Goal: Transaction & Acquisition: Purchase product/service

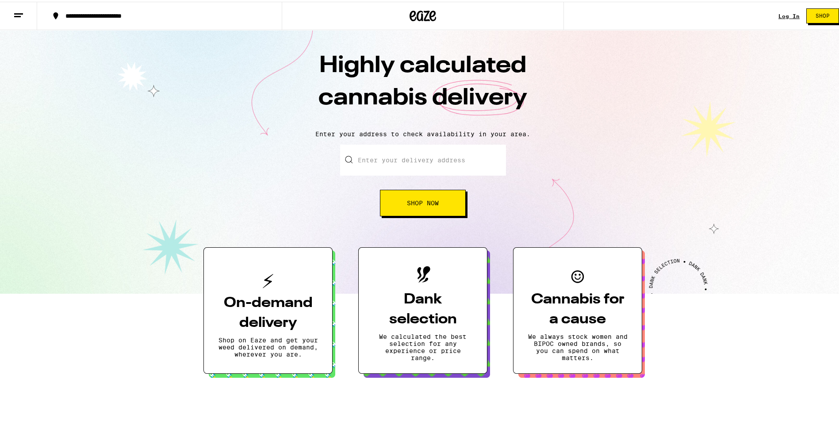
click at [438, 167] on input "Enter your delivery address" at bounding box center [423, 158] width 166 height 31
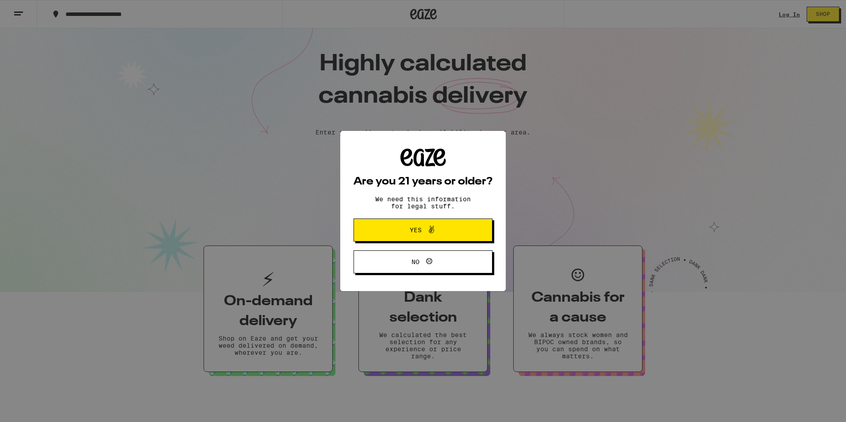
click at [453, 227] on span "Yes" at bounding box center [422, 230] width 67 height 12
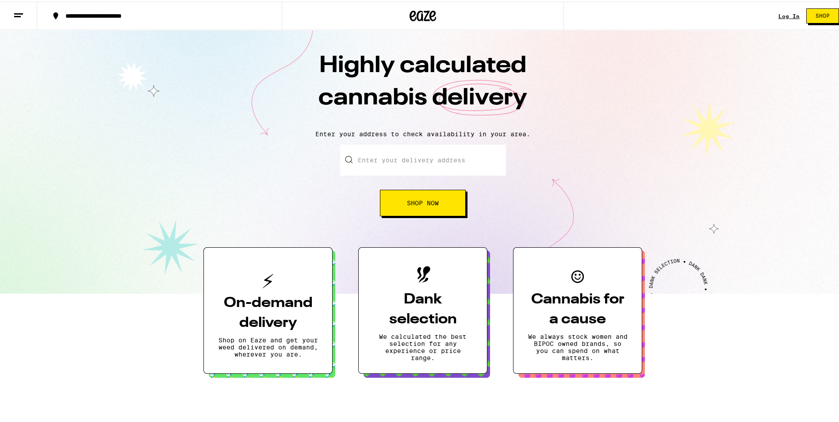
click at [779, 13] on link "Log In" at bounding box center [789, 15] width 21 height 6
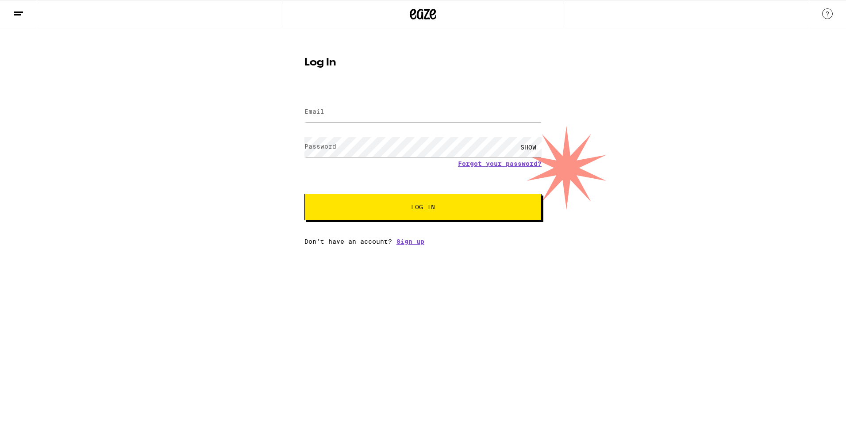
click at [326, 127] on form "Email Email Password Password SHOW Forgot your password? Log In" at bounding box center [422, 155] width 237 height 130
click at [334, 134] on div "SHOW" at bounding box center [422, 147] width 237 height 26
click at [334, 130] on form "Email Email Password Password SHOW Forgot your password? Log In" at bounding box center [422, 155] width 237 height 130
click at [441, 110] on input "Email" at bounding box center [422, 112] width 237 height 20
type input "[EMAIL_ADDRESS][DOMAIN_NAME]"
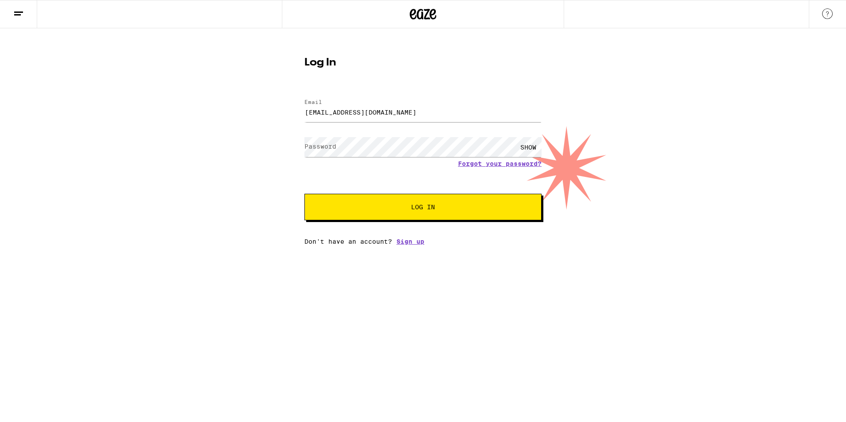
click at [371, 165] on div "Forgot your password?" at bounding box center [422, 163] width 237 height 7
click at [380, 201] on button "Log In" at bounding box center [422, 207] width 237 height 27
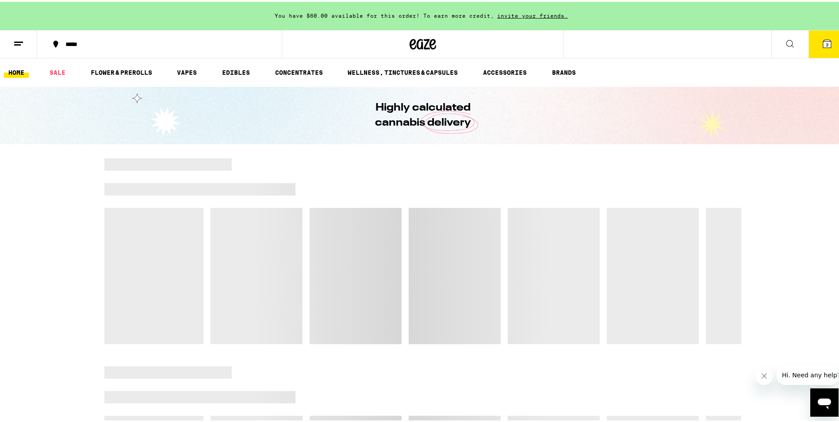
click at [71, 44] on div "*****" at bounding box center [164, 42] width 206 height 6
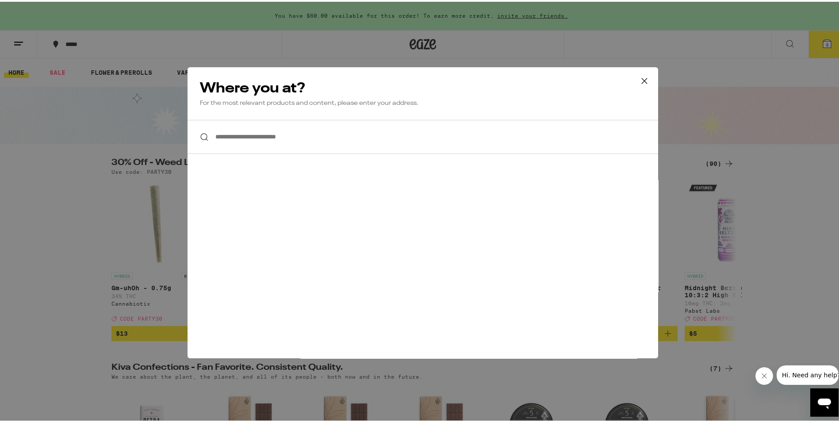
click at [375, 142] on input "**********" at bounding box center [423, 135] width 471 height 34
click at [642, 82] on icon at bounding box center [644, 79] width 13 height 13
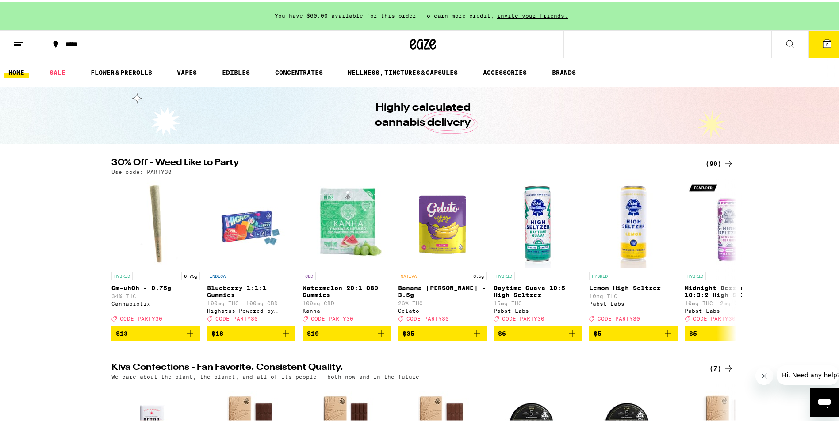
click at [174, 48] on button "*****" at bounding box center [159, 42] width 245 height 27
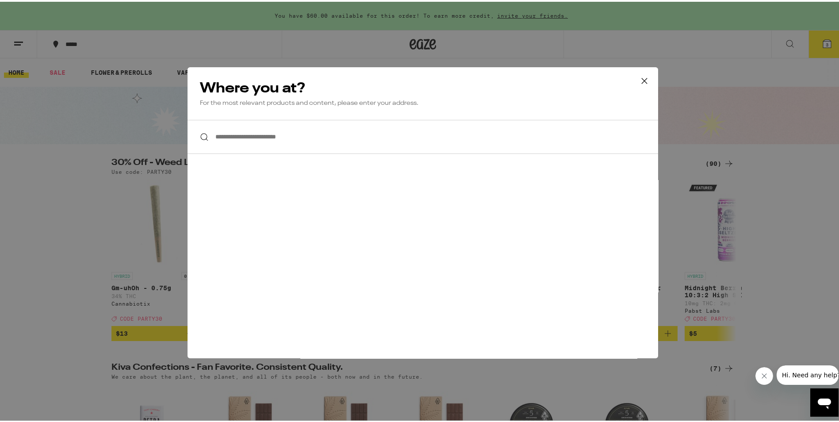
click at [350, 142] on input "**********" at bounding box center [423, 135] width 471 height 34
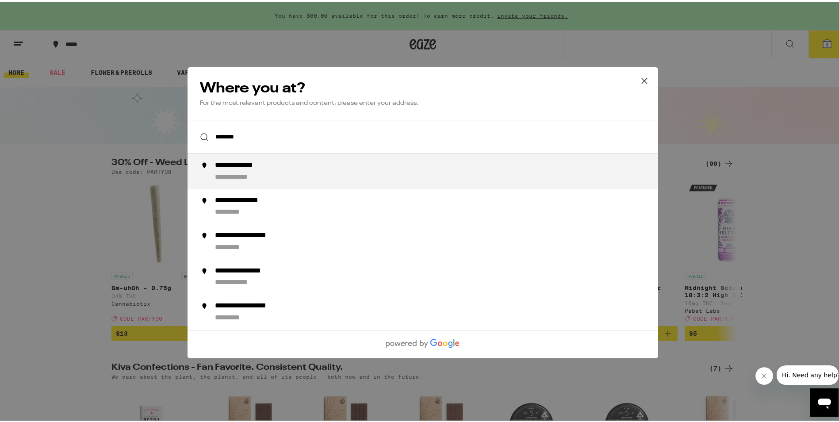
click at [347, 165] on div "**********" at bounding box center [440, 169] width 451 height 21
type input "**********"
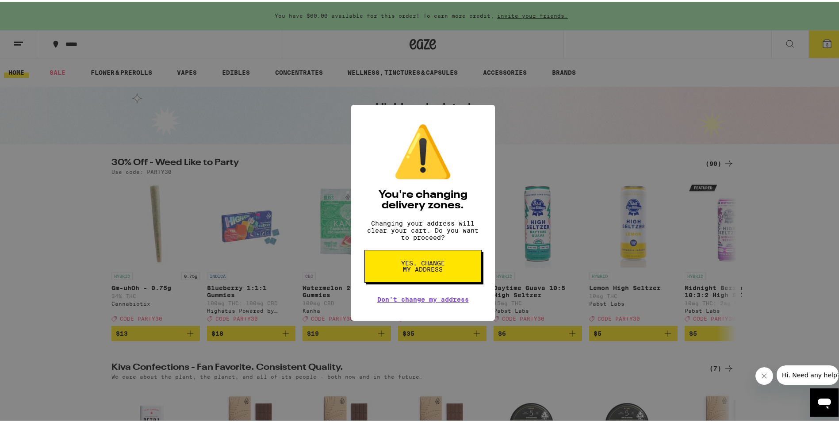
click at [414, 271] on span "Yes, change my address" at bounding box center [423, 264] width 46 height 12
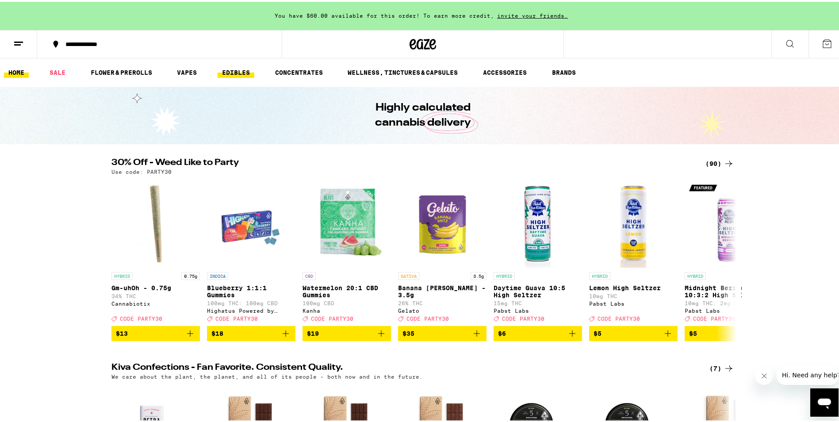
click at [226, 71] on link "EDIBLES" at bounding box center [236, 70] width 37 height 11
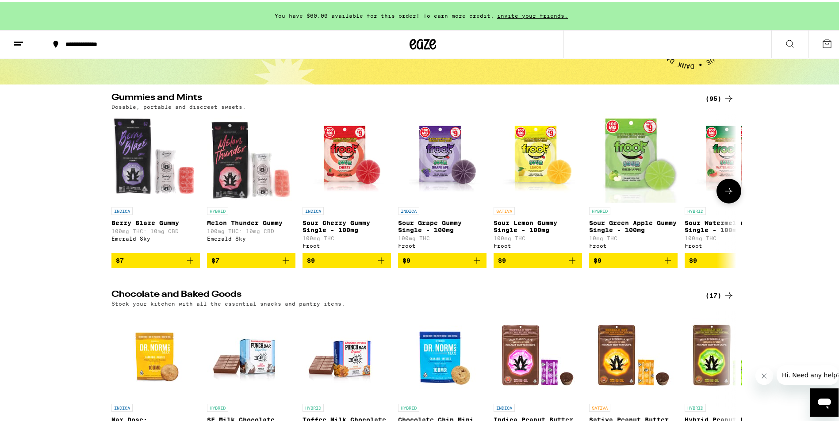
scroll to position [44, 0]
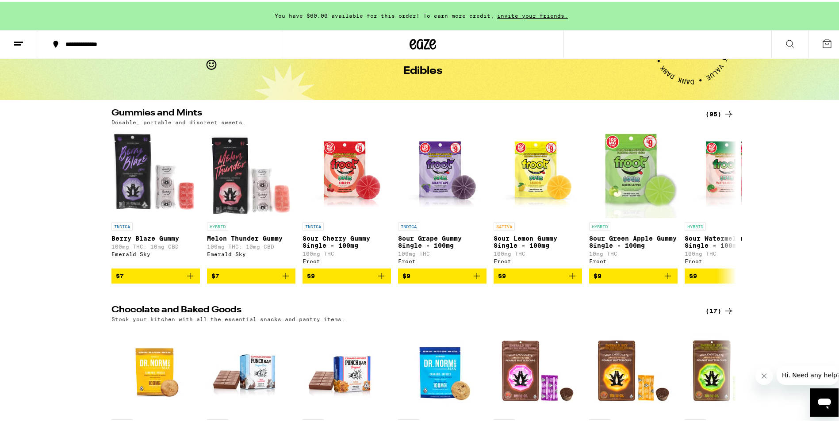
click at [714, 314] on div "(17)" at bounding box center [720, 309] width 29 height 11
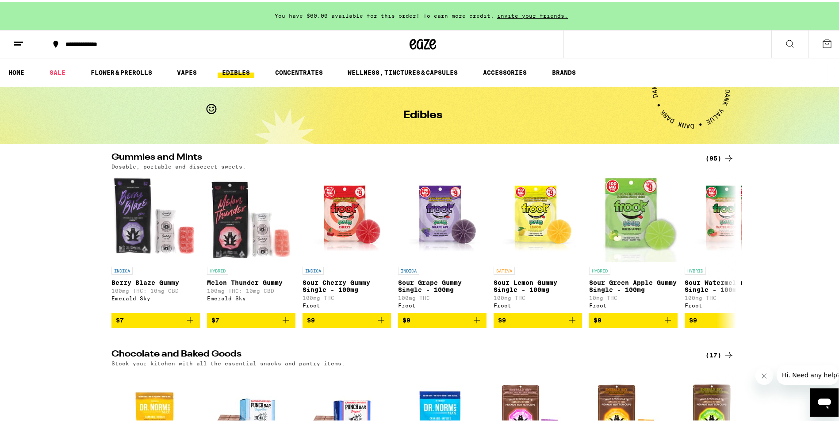
click at [713, 155] on div "(95)" at bounding box center [720, 156] width 29 height 11
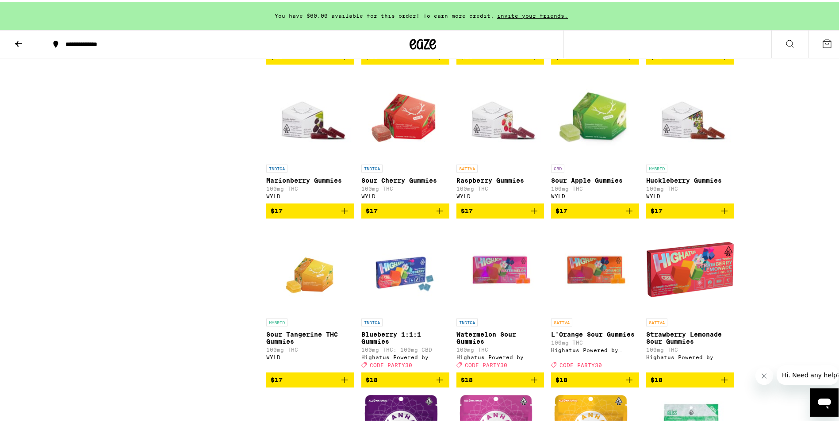
scroll to position [1017, 0]
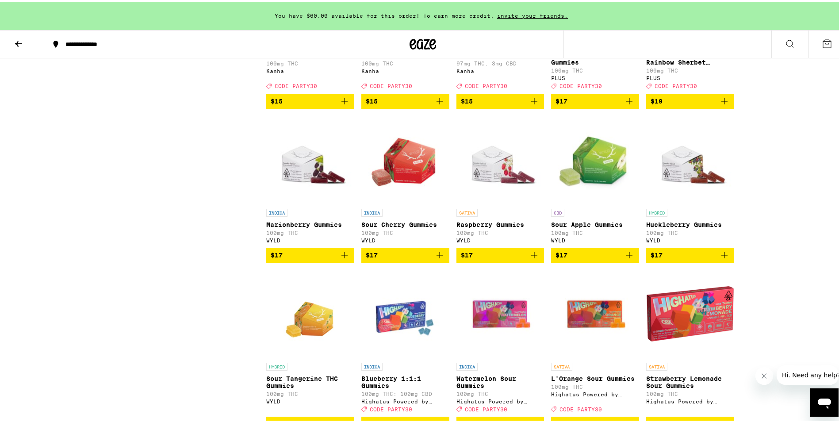
click at [345, 259] on icon "Add to bag" at bounding box center [344, 253] width 11 height 11
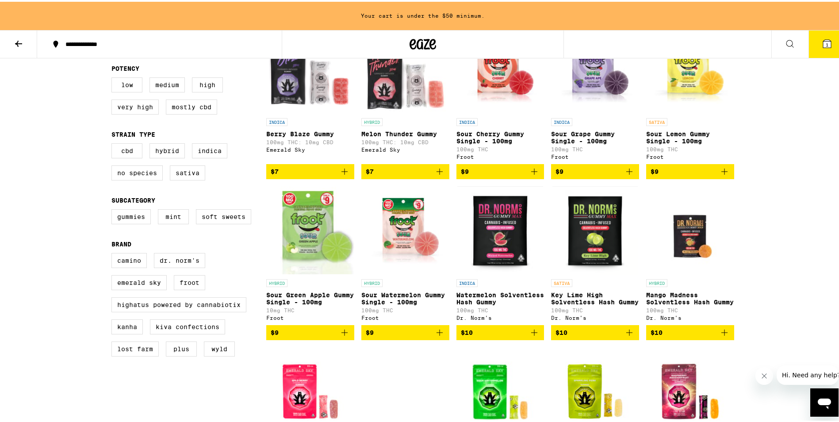
scroll to position [0, 0]
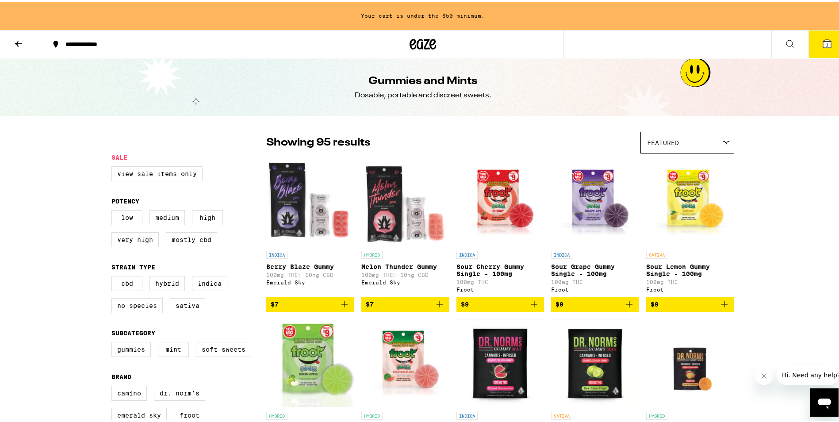
click at [16, 44] on icon at bounding box center [18, 42] width 11 height 11
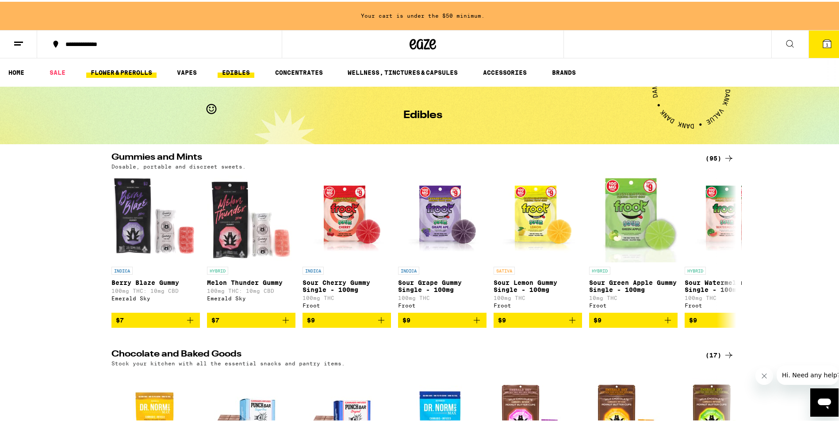
click at [111, 69] on link "FLOWER & PREROLLS" at bounding box center [121, 70] width 70 height 11
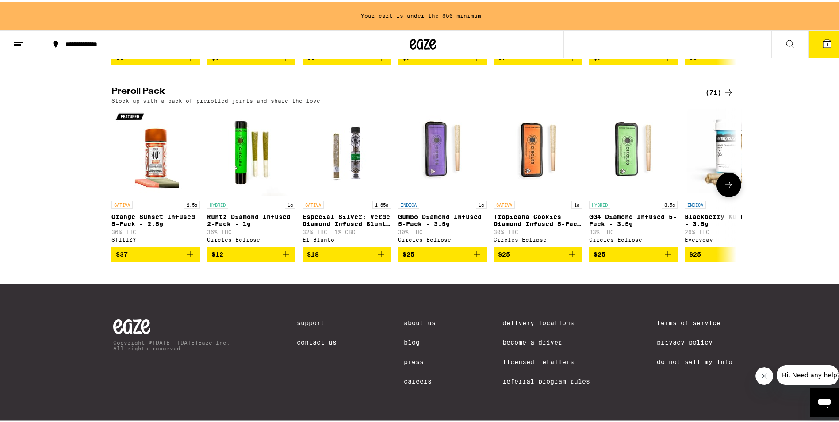
scroll to position [634, 0]
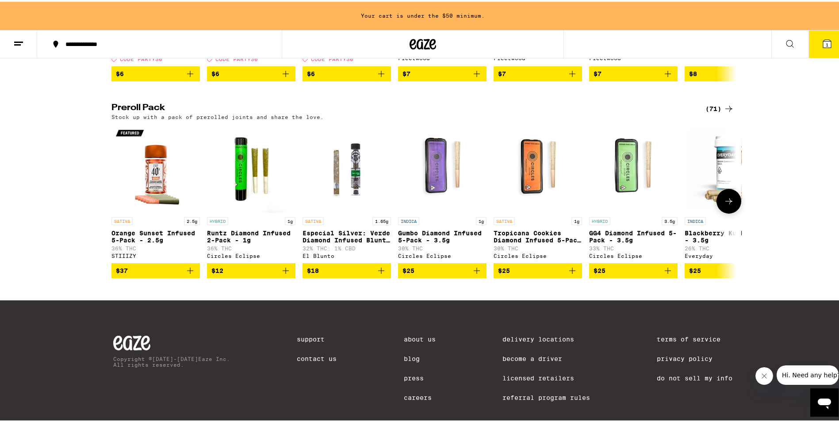
click at [727, 203] on icon at bounding box center [728, 199] width 7 height 6
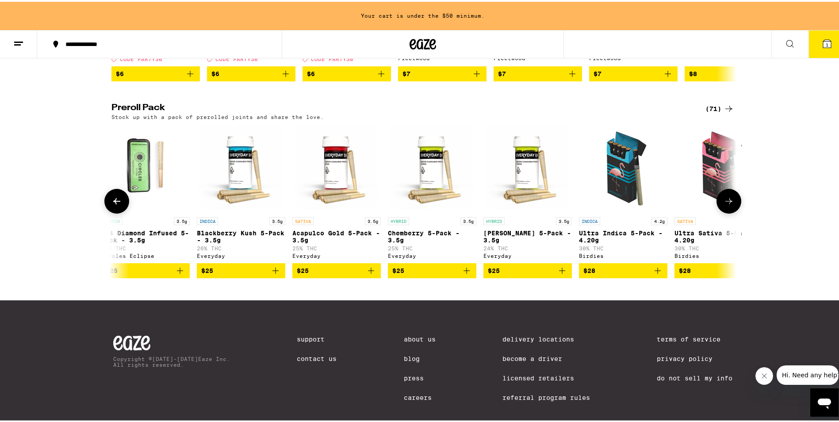
scroll to position [0, 526]
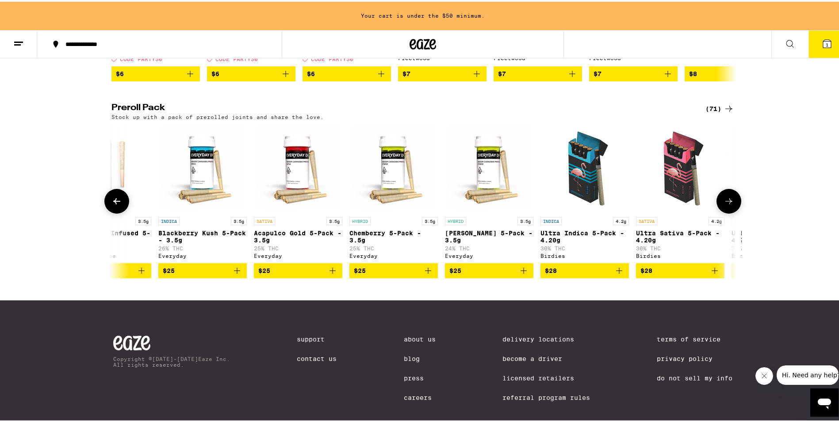
click at [727, 203] on icon at bounding box center [728, 199] width 7 height 6
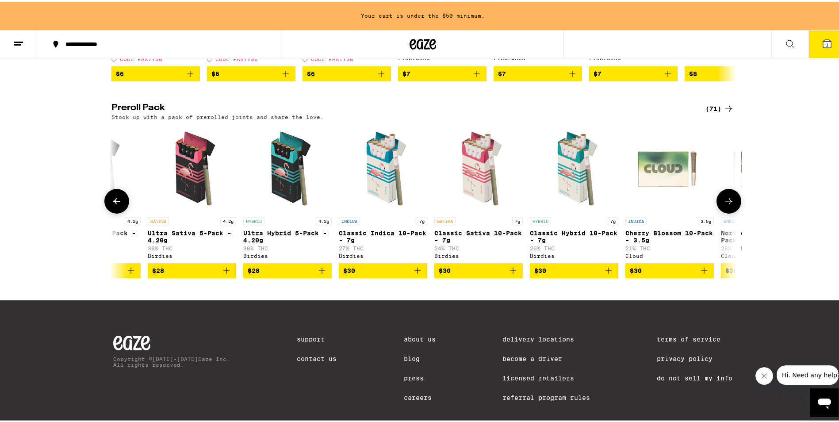
scroll to position [0, 1053]
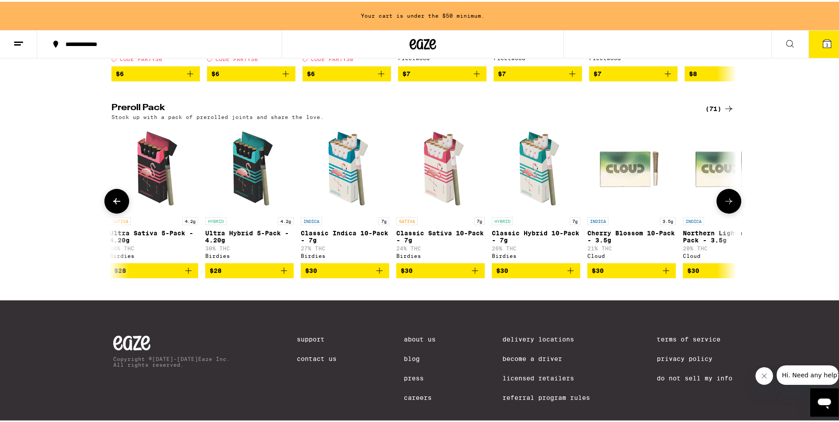
click at [283, 274] on icon "Add to bag" at bounding box center [284, 269] width 11 height 11
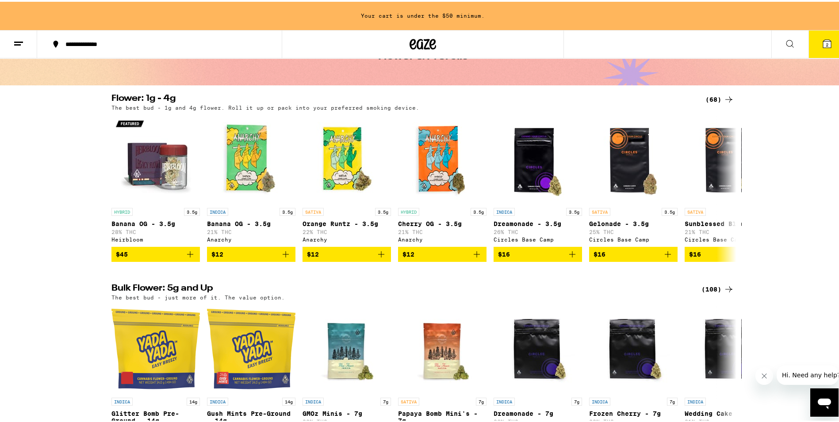
scroll to position [0, 0]
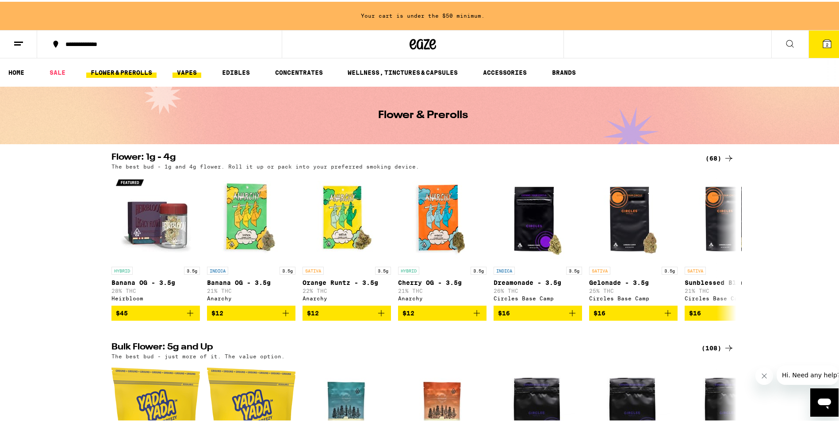
click at [184, 69] on link "VAPES" at bounding box center [187, 70] width 29 height 11
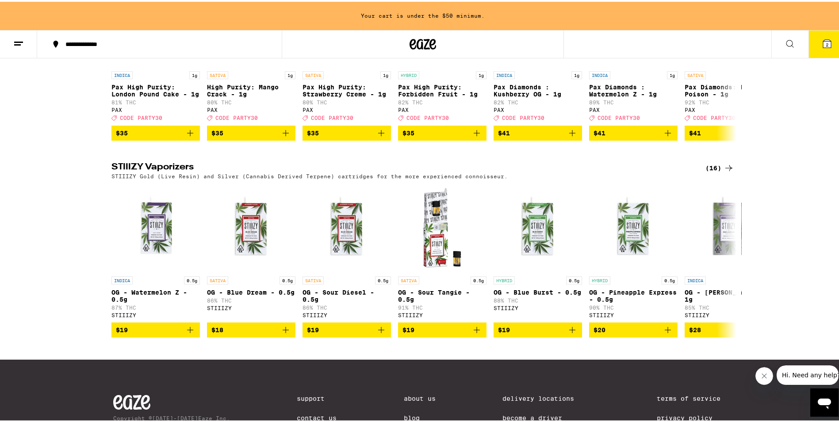
scroll to position [885, 0]
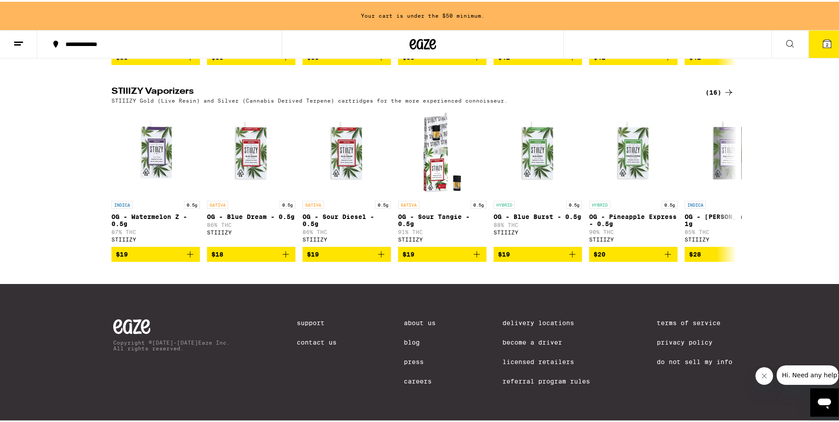
click at [712, 96] on div "(16)" at bounding box center [720, 90] width 29 height 11
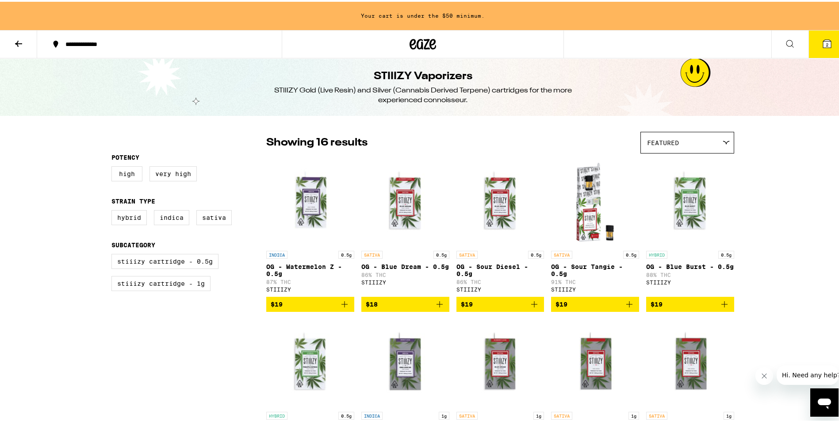
click at [14, 35] on button at bounding box center [18, 43] width 37 height 28
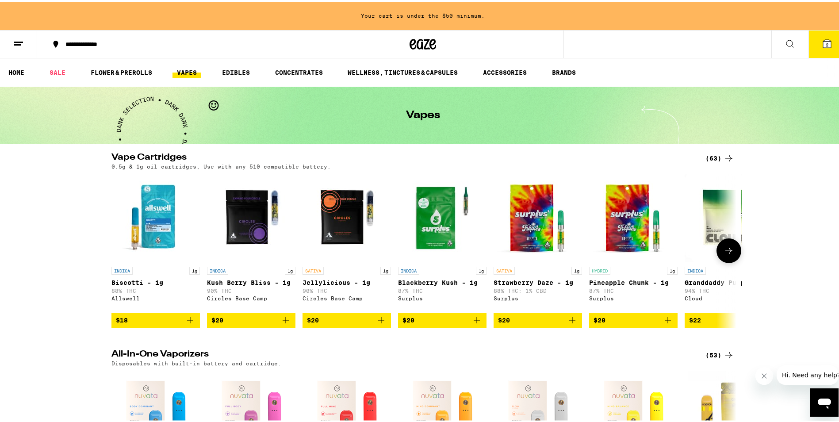
click at [726, 259] on button at bounding box center [729, 249] width 25 height 25
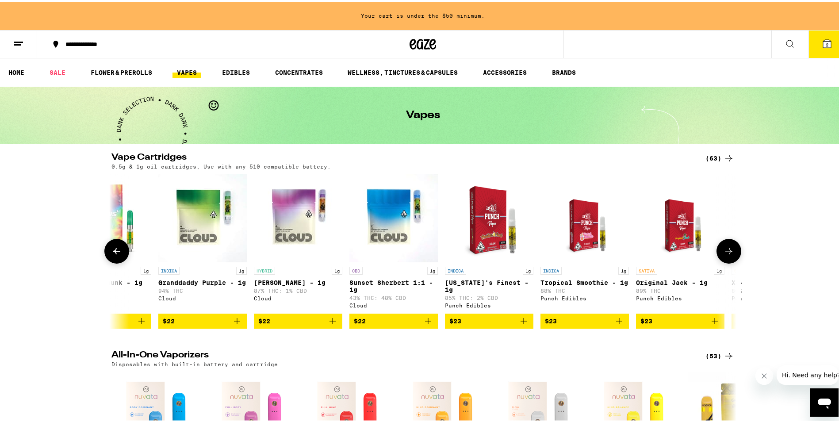
click at [726, 259] on button at bounding box center [729, 249] width 25 height 25
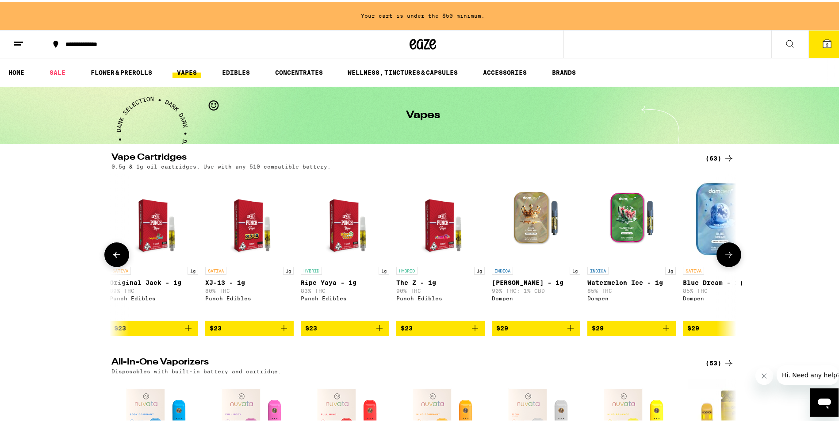
click at [726, 258] on icon at bounding box center [729, 253] width 11 height 11
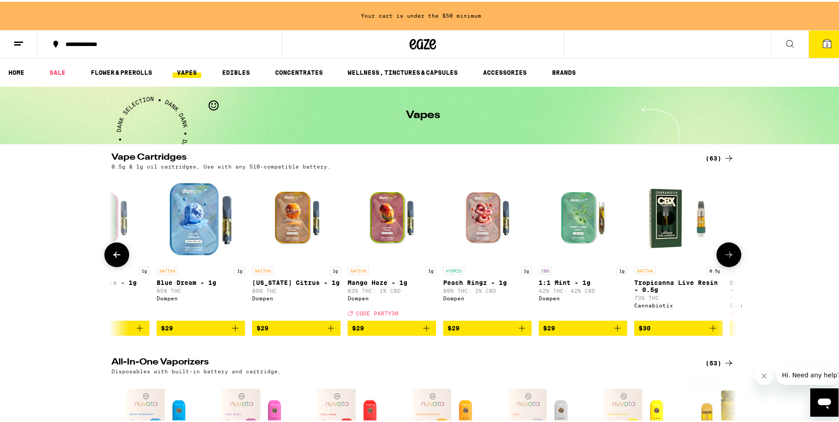
click at [726, 258] on icon at bounding box center [729, 253] width 11 height 11
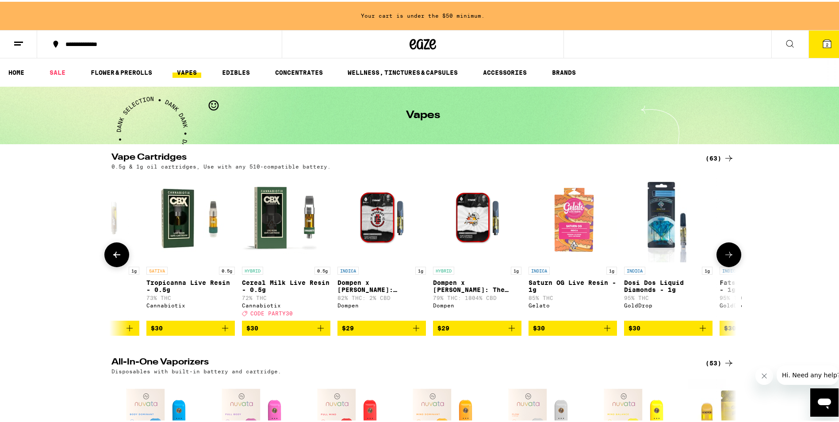
scroll to position [0, 2105]
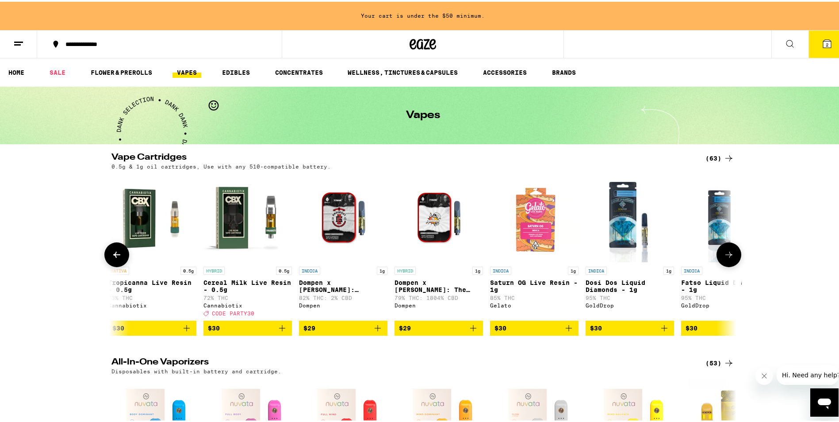
click at [726, 258] on icon at bounding box center [729, 253] width 11 height 11
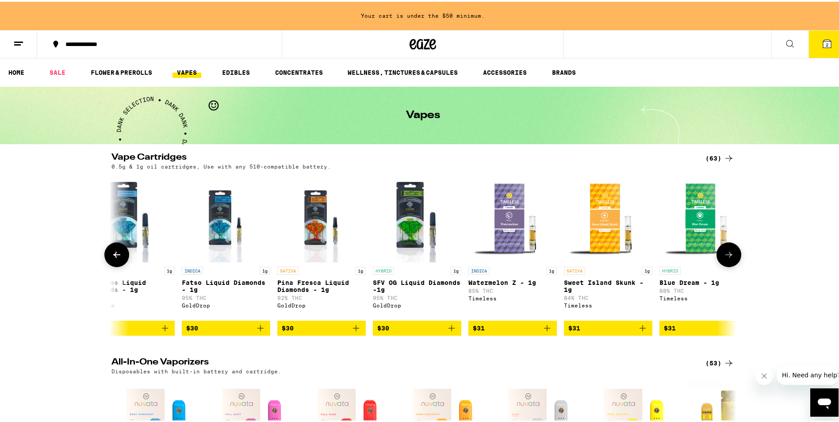
scroll to position [0, 2632]
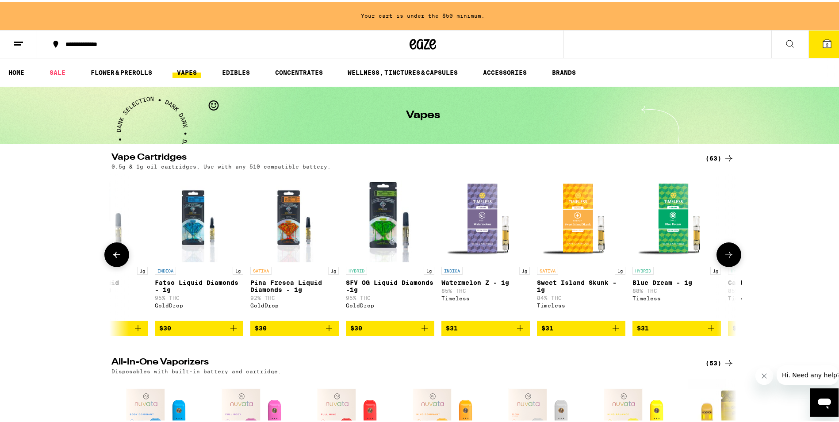
click at [724, 258] on icon at bounding box center [729, 253] width 11 height 11
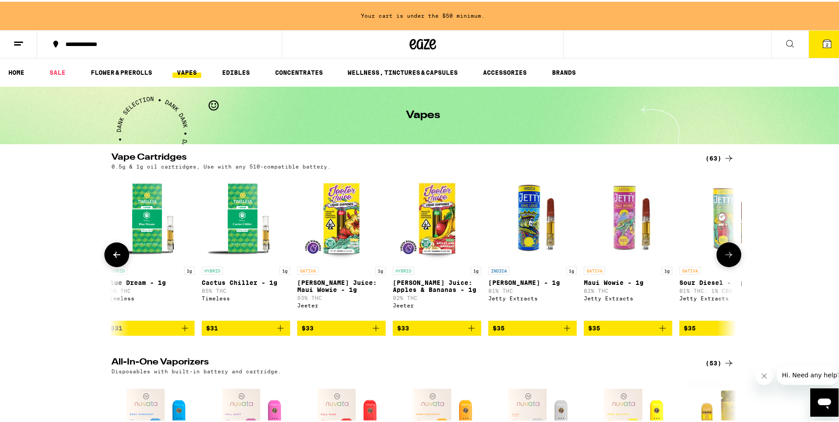
click at [724, 258] on icon at bounding box center [729, 253] width 11 height 11
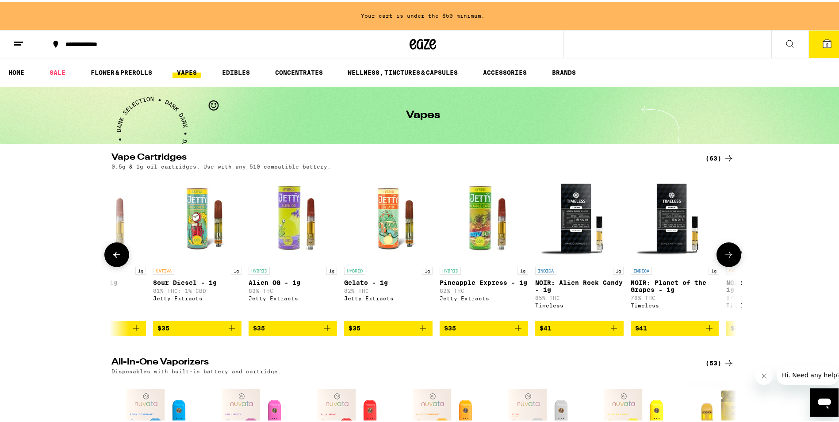
click at [724, 258] on icon at bounding box center [729, 253] width 11 height 11
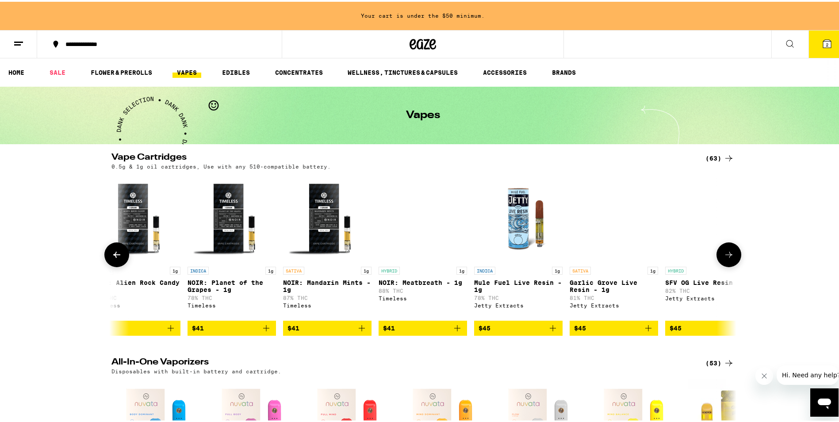
scroll to position [0, 4211]
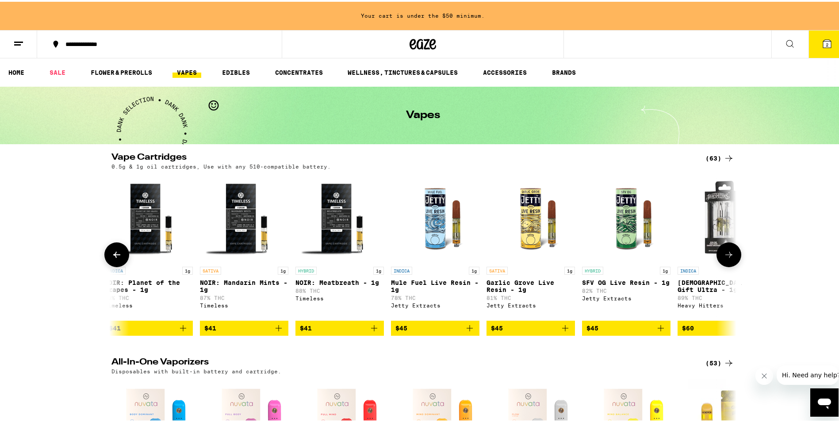
click at [724, 258] on icon at bounding box center [729, 253] width 11 height 11
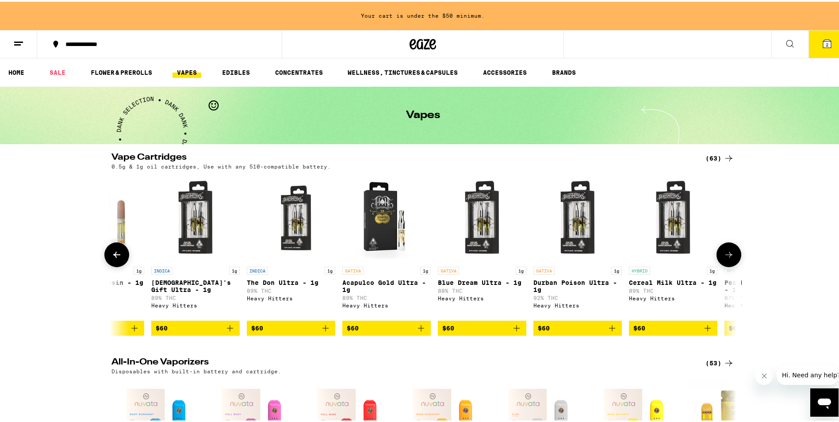
click at [724, 258] on icon at bounding box center [729, 253] width 11 height 11
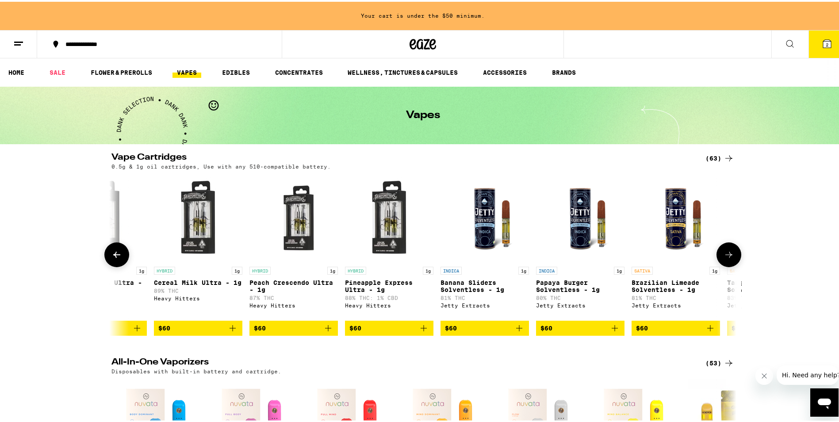
scroll to position [0, 5264]
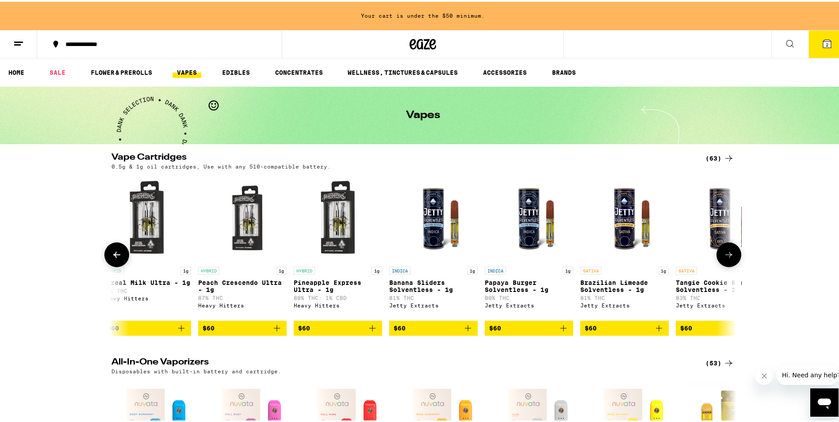
click at [717, 253] on button at bounding box center [729, 253] width 25 height 25
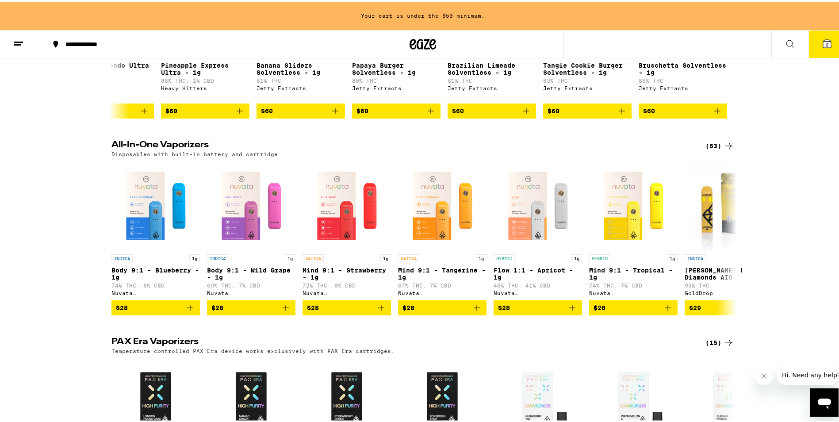
scroll to position [221, 0]
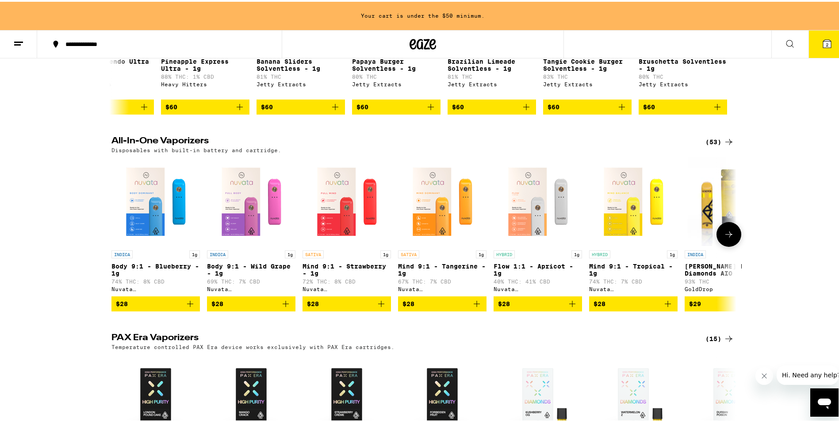
click at [724, 238] on icon at bounding box center [729, 232] width 11 height 11
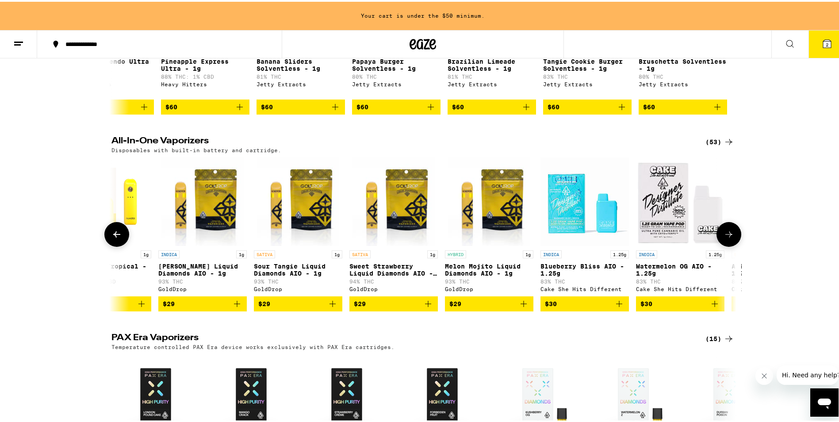
click at [724, 238] on icon at bounding box center [729, 232] width 11 height 11
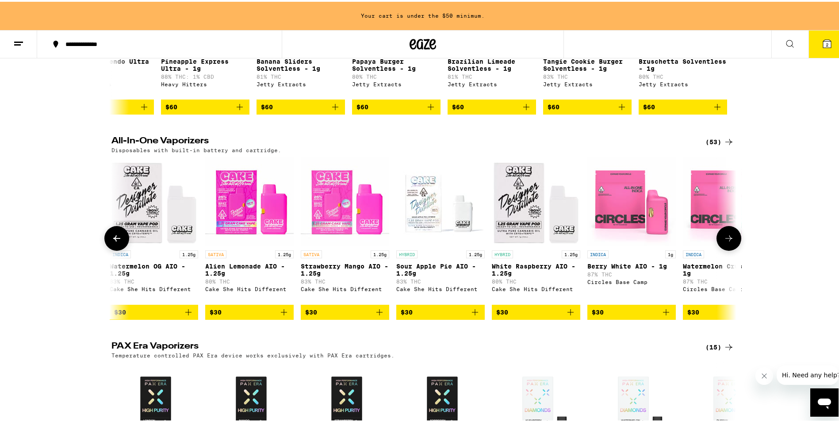
click at [724, 242] on icon at bounding box center [729, 236] width 11 height 11
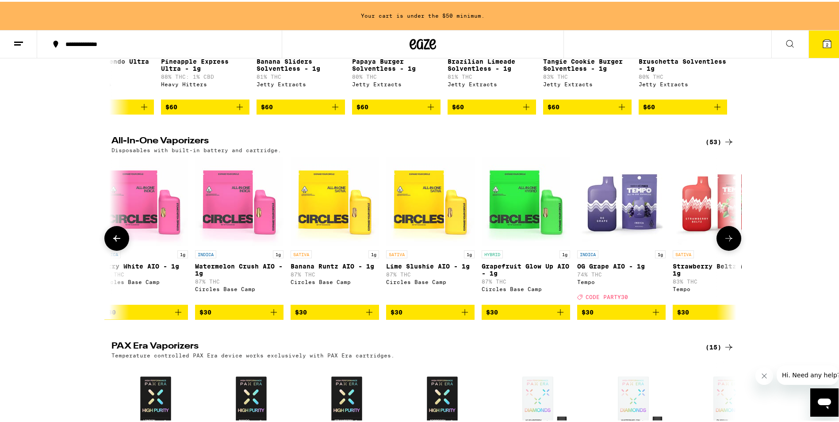
scroll to position [0, 1579]
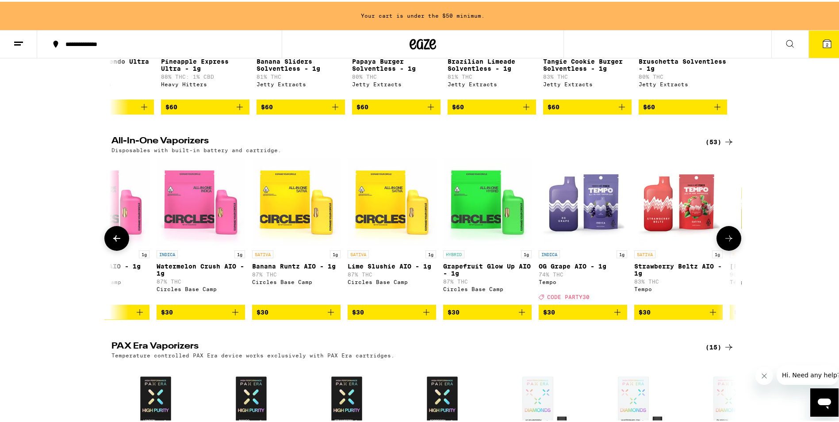
click at [724, 242] on icon at bounding box center [729, 236] width 11 height 11
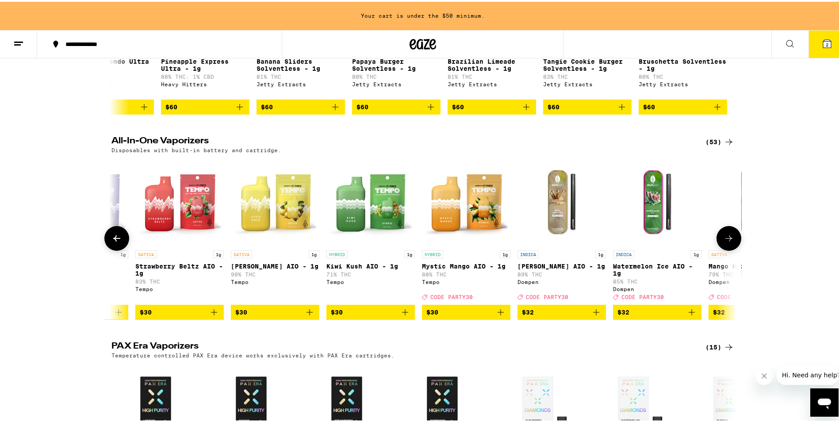
scroll to position [0, 2105]
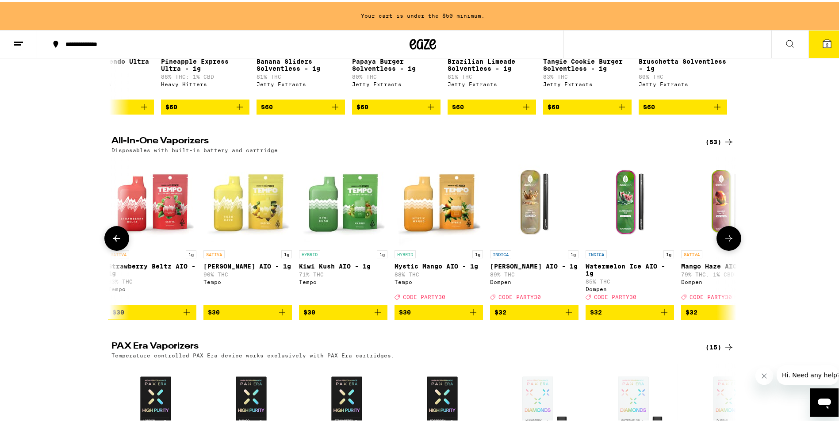
click at [726, 242] on icon at bounding box center [729, 236] width 11 height 11
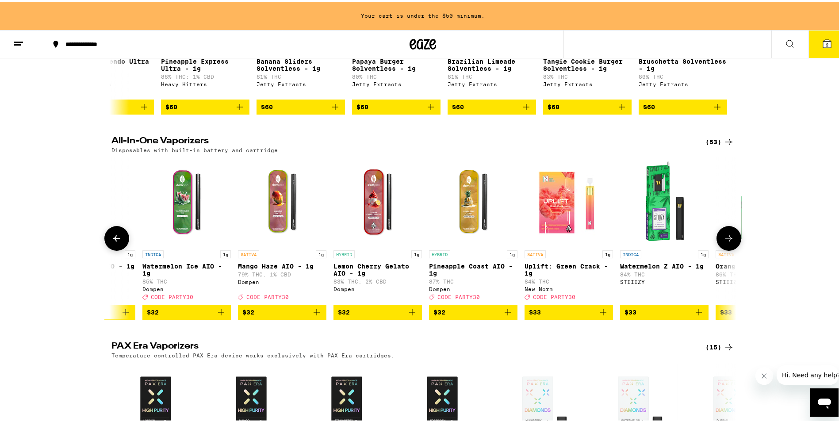
scroll to position [0, 2632]
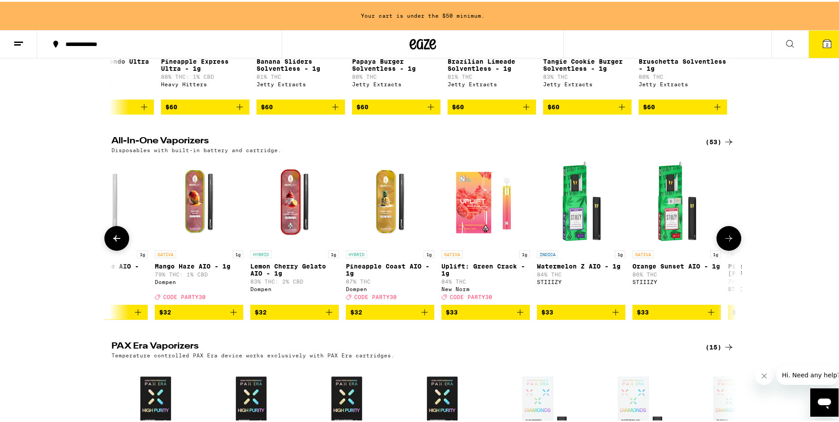
click at [726, 242] on icon at bounding box center [729, 236] width 11 height 11
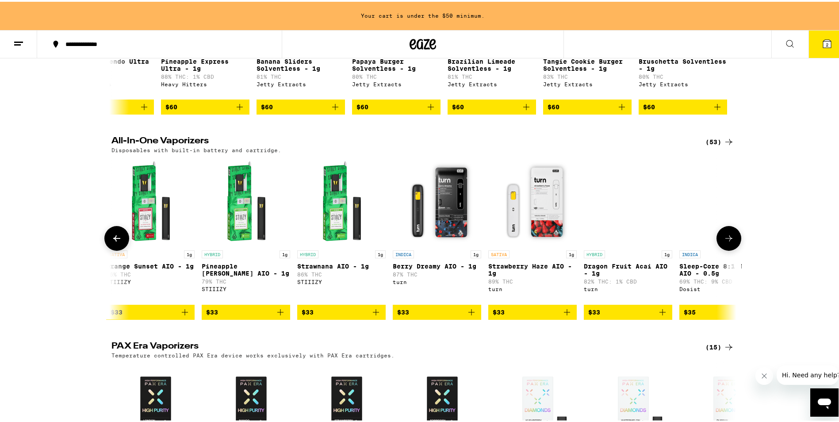
click at [726, 242] on icon at bounding box center [729, 236] width 11 height 11
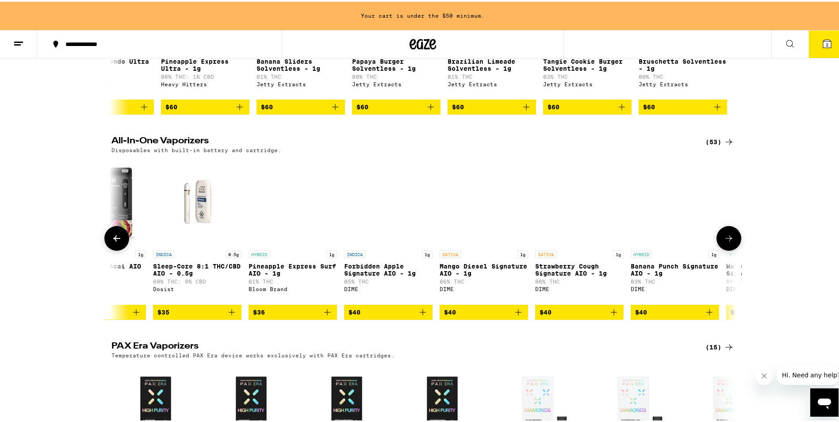
click at [726, 242] on icon at bounding box center [729, 236] width 11 height 11
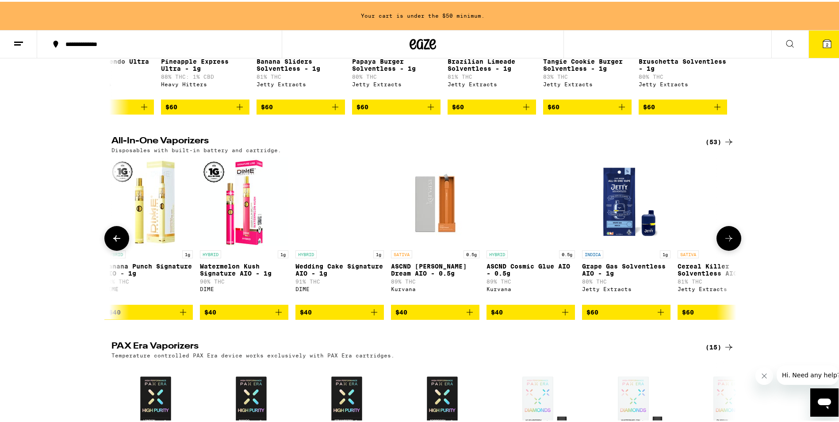
click at [726, 242] on icon at bounding box center [729, 236] width 11 height 11
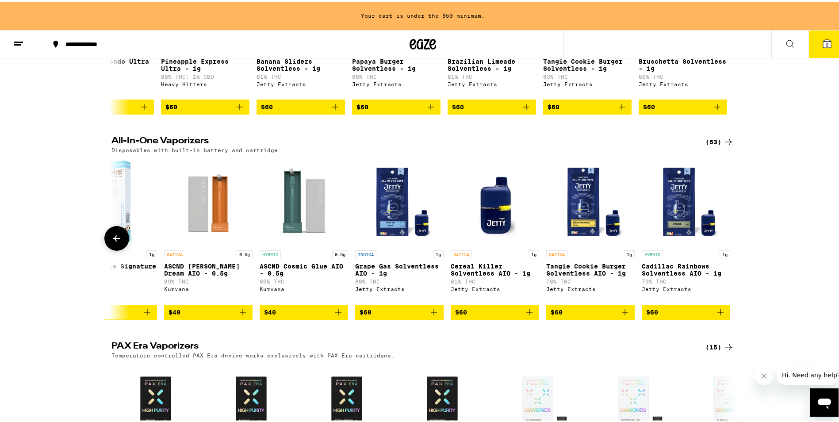
scroll to position [0, 4441]
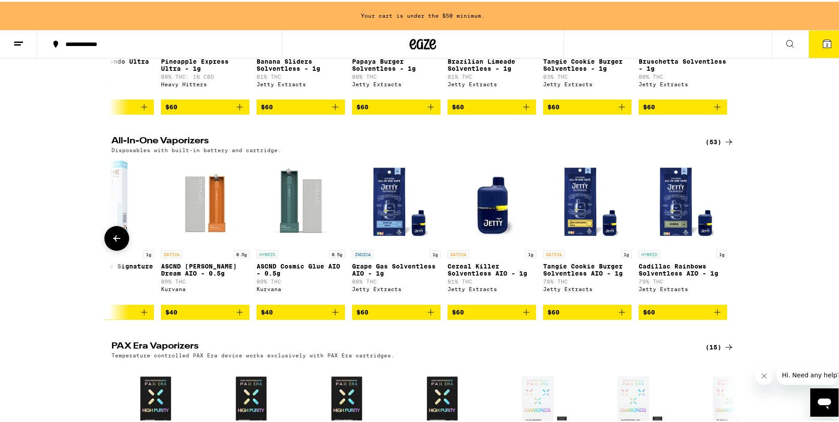
click at [113, 249] on button at bounding box center [116, 236] width 25 height 25
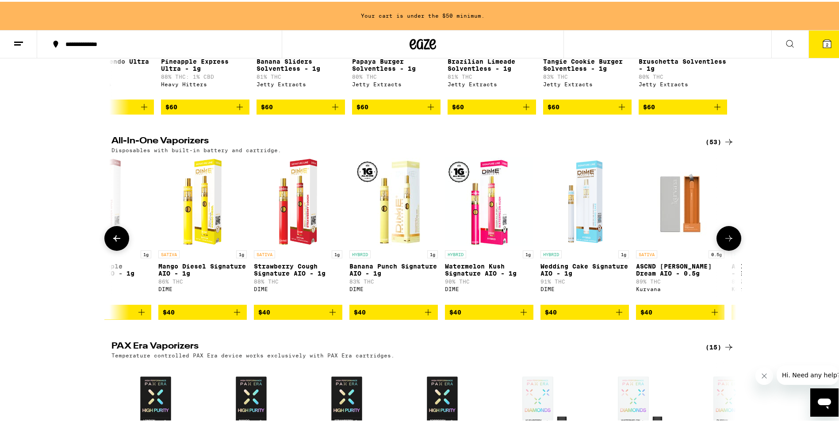
click at [113, 249] on button at bounding box center [116, 236] width 25 height 25
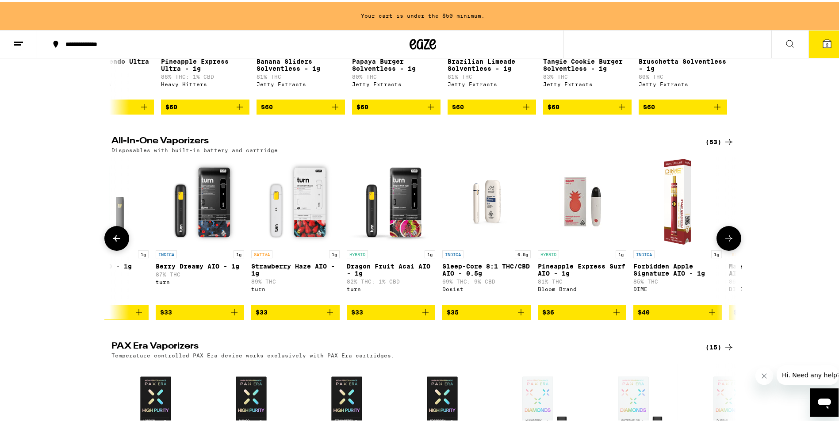
click at [113, 249] on button at bounding box center [116, 236] width 25 height 25
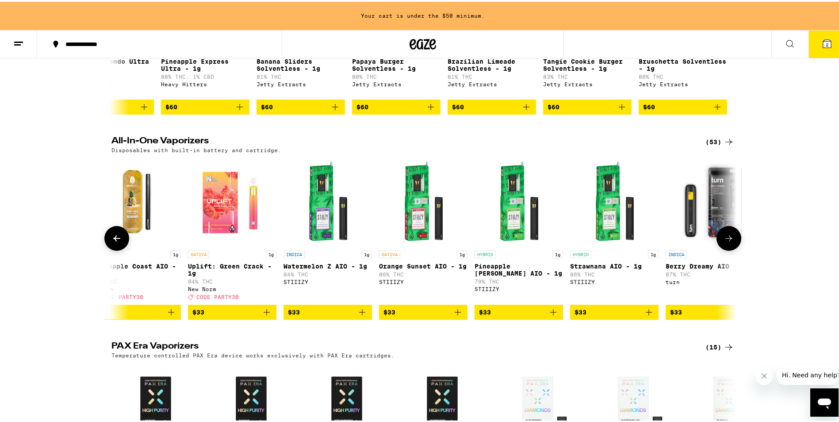
click at [113, 249] on button at bounding box center [116, 236] width 25 height 25
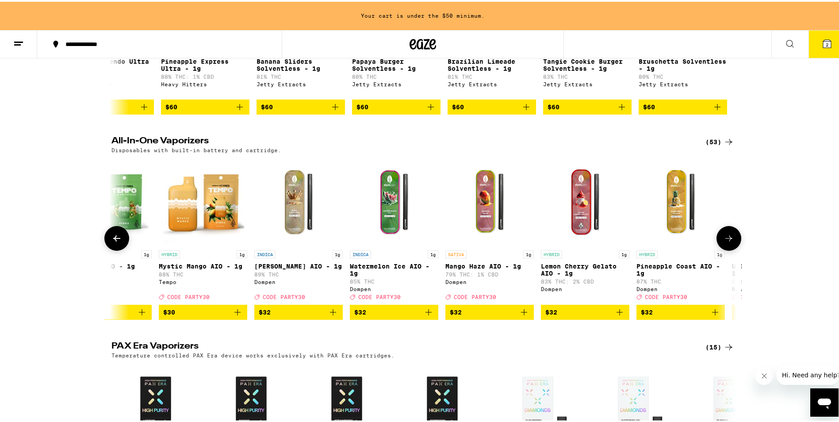
click at [113, 249] on button at bounding box center [116, 236] width 25 height 25
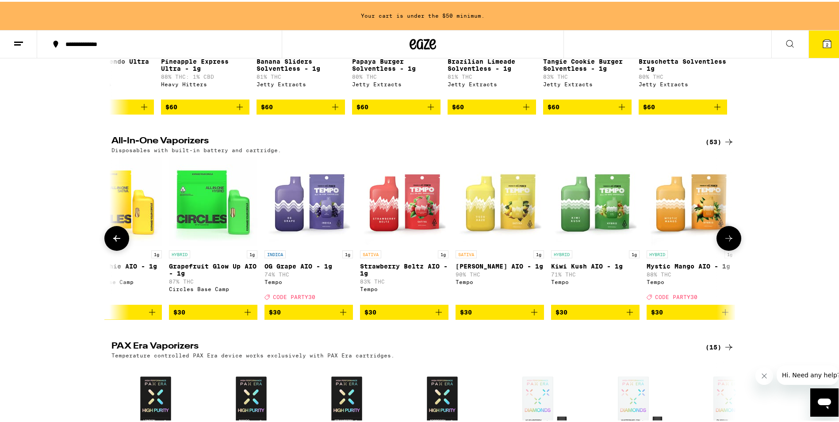
scroll to position [0, 1815]
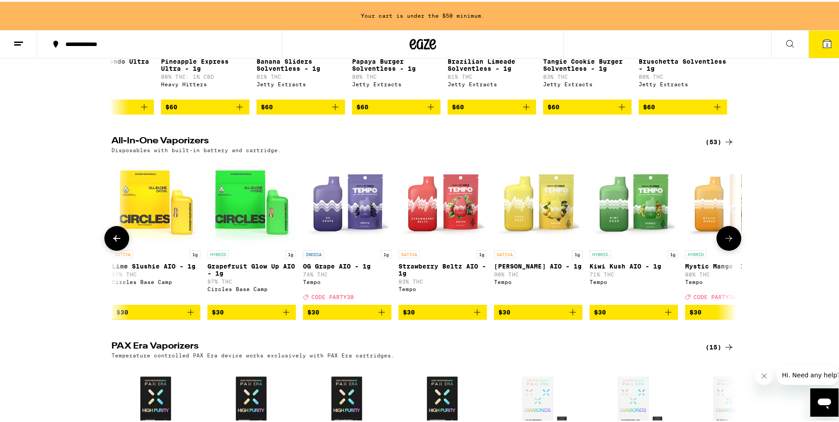
click at [113, 241] on button at bounding box center [116, 236] width 25 height 25
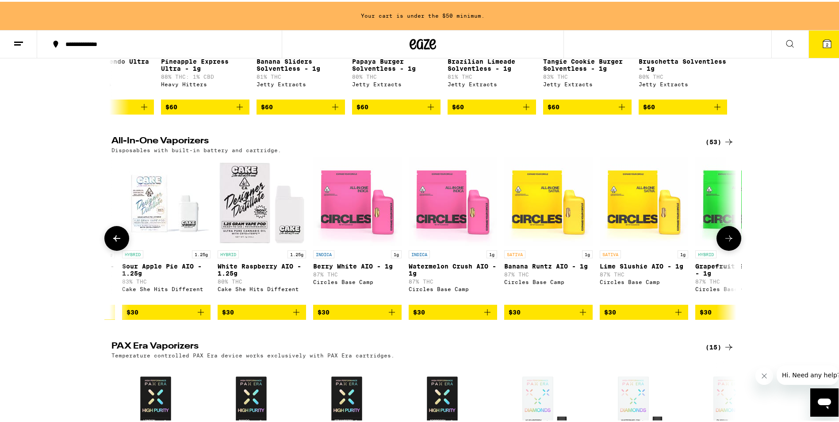
scroll to position [0, 1289]
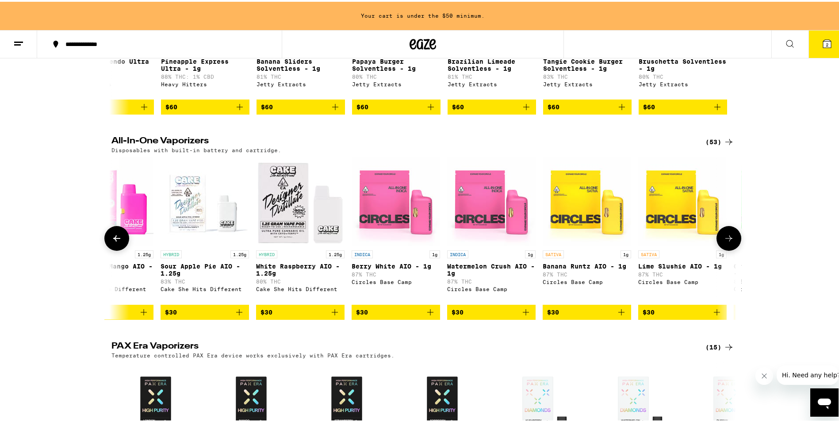
click at [113, 241] on button at bounding box center [116, 236] width 25 height 25
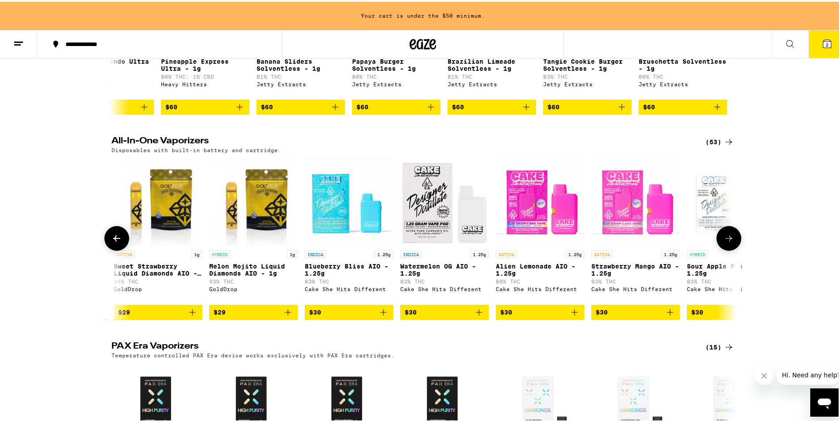
click at [113, 241] on button at bounding box center [116, 236] width 25 height 25
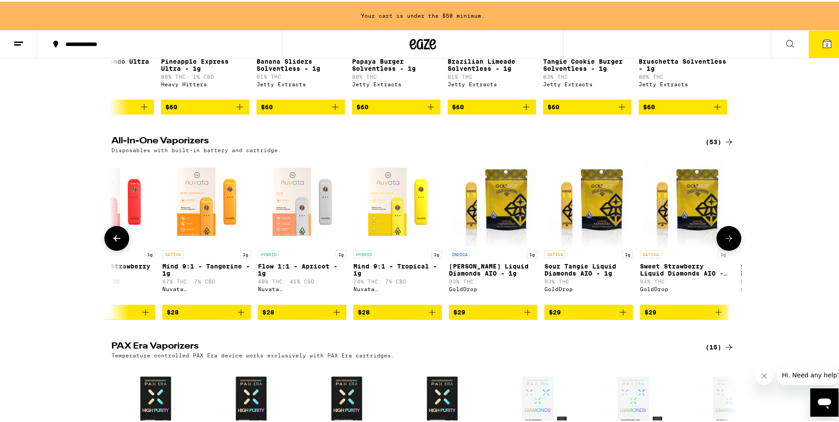
click at [113, 241] on button at bounding box center [116, 236] width 25 height 25
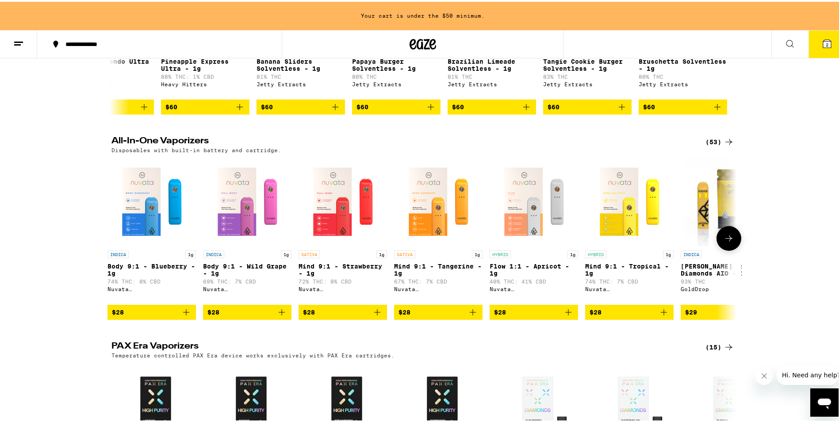
scroll to position [0, 0]
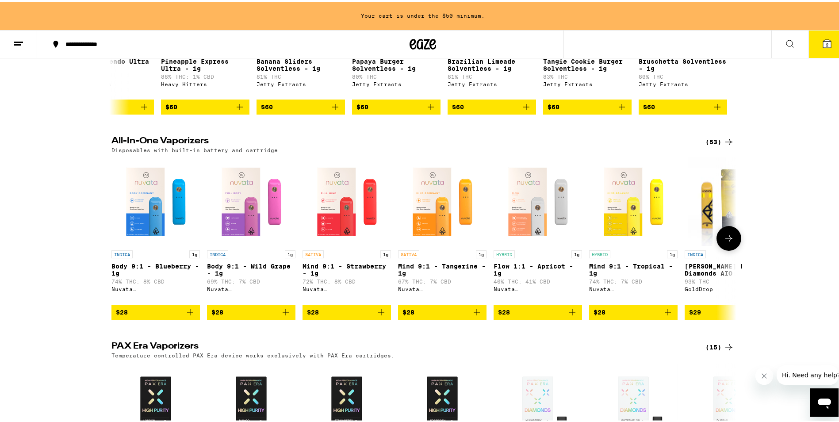
click at [725, 242] on icon at bounding box center [729, 236] width 11 height 11
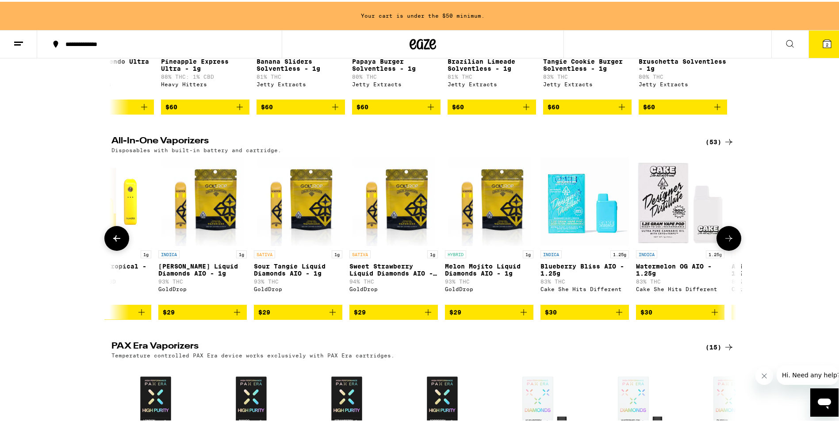
click at [725, 242] on icon at bounding box center [729, 236] width 11 height 11
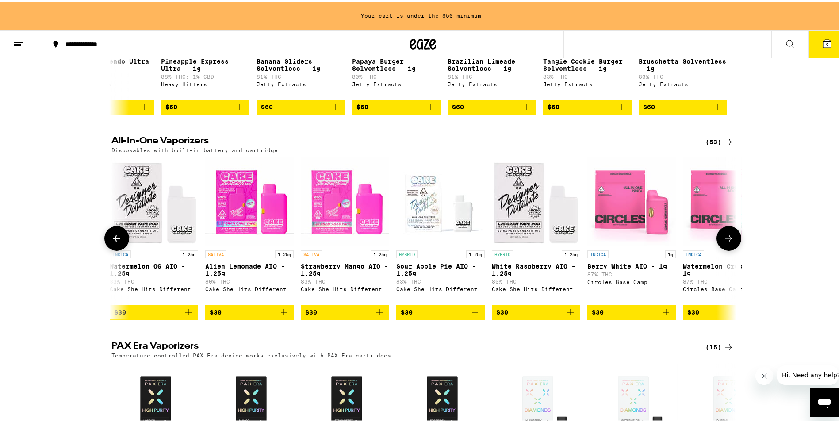
click at [725, 242] on icon at bounding box center [729, 236] width 11 height 11
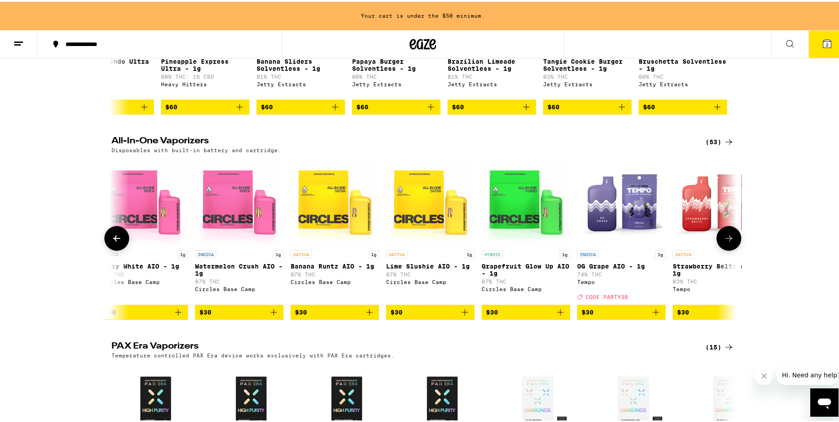
scroll to position [0, 1579]
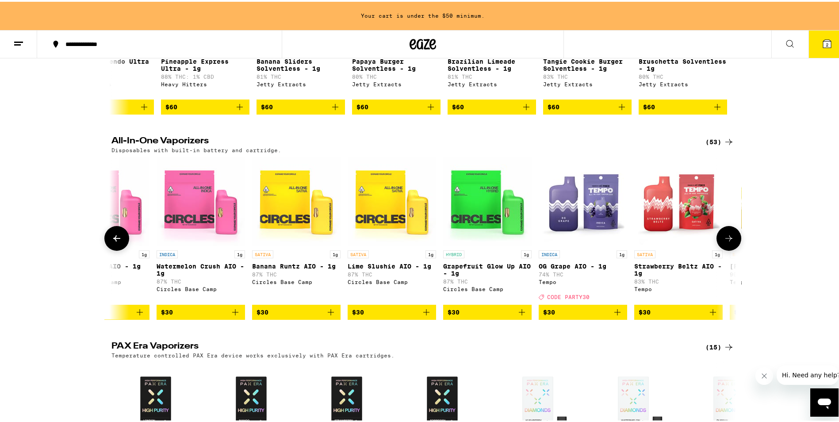
click at [725, 242] on icon at bounding box center [729, 236] width 11 height 11
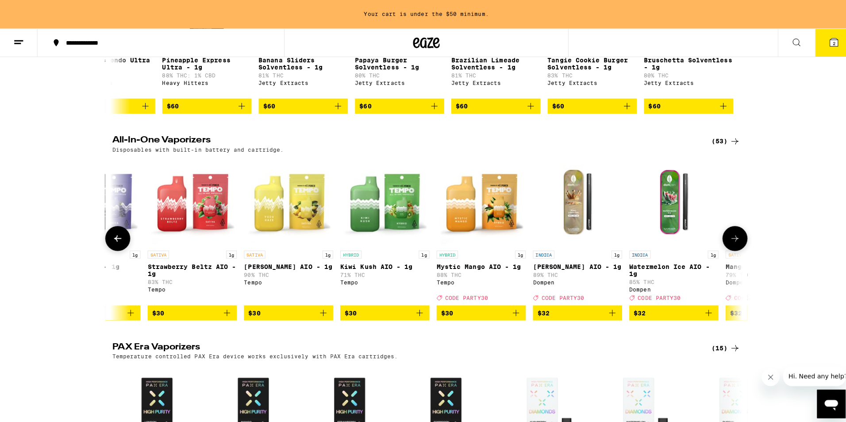
scroll to position [0, 2105]
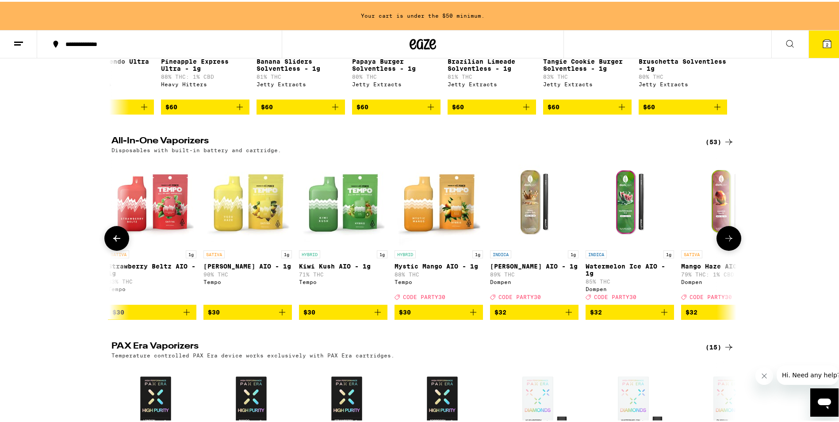
click at [181, 316] on icon "Add to bag" at bounding box center [186, 310] width 11 height 11
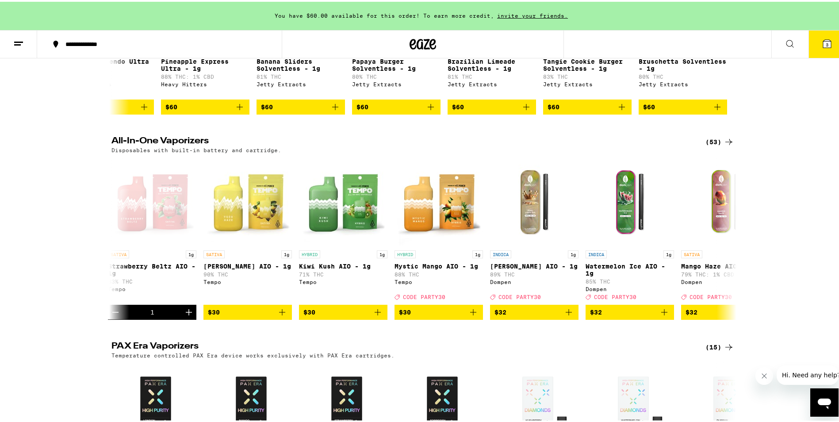
click at [823, 45] on icon at bounding box center [827, 42] width 8 height 8
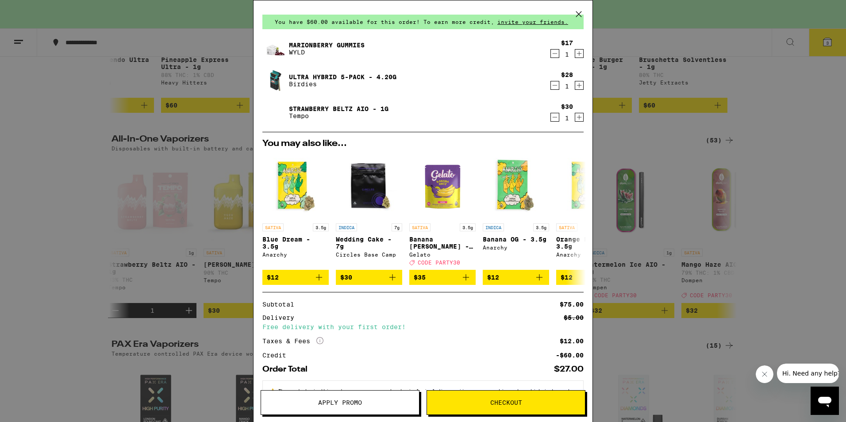
scroll to position [62, 0]
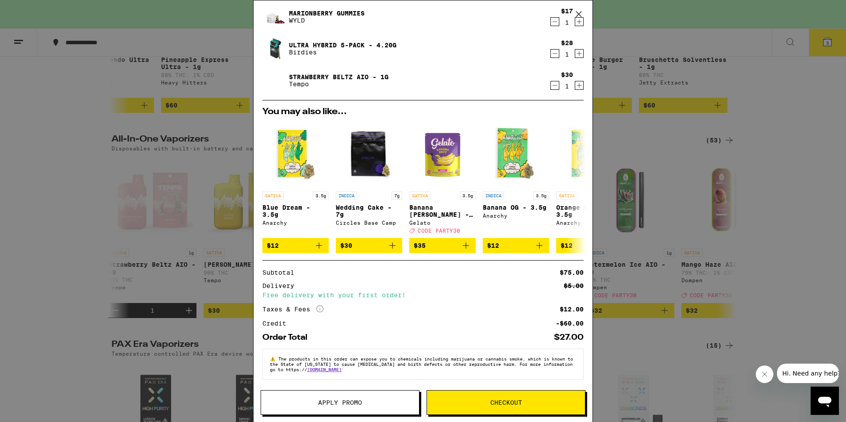
click at [357, 401] on span "Apply Promo" at bounding box center [340, 402] width 44 height 6
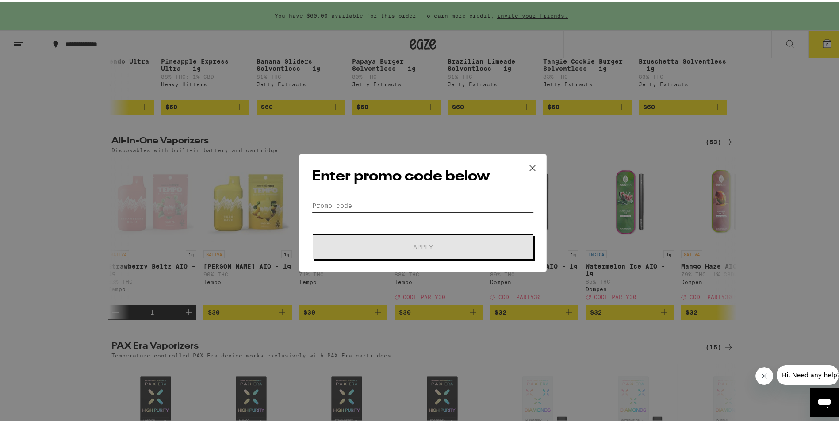
click at [383, 201] on input "Promo Code" at bounding box center [423, 203] width 222 height 13
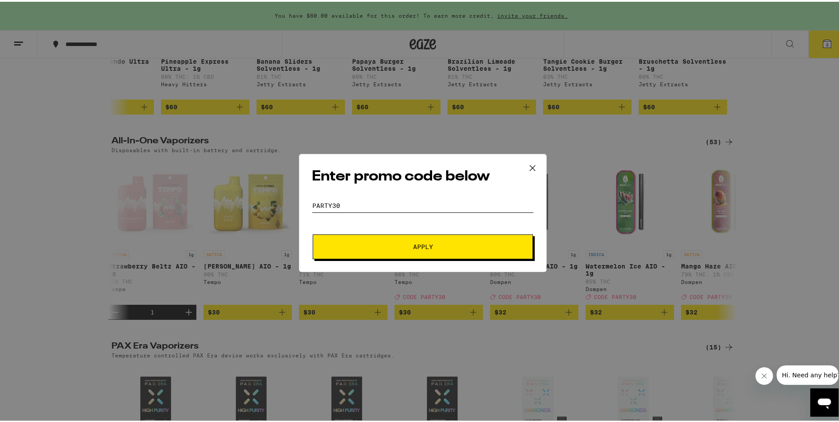
type input "party30"
click at [313, 233] on button "Apply" at bounding box center [423, 245] width 220 height 25
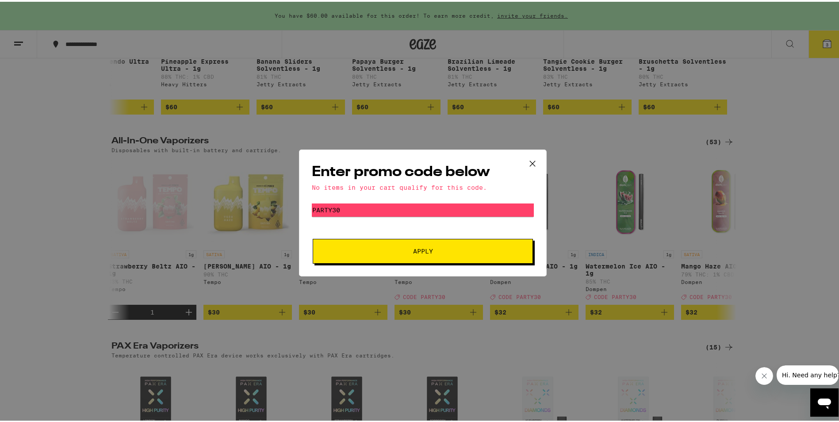
click at [438, 255] on button "Apply" at bounding box center [423, 249] width 220 height 25
click at [526, 158] on icon at bounding box center [532, 161] width 13 height 13
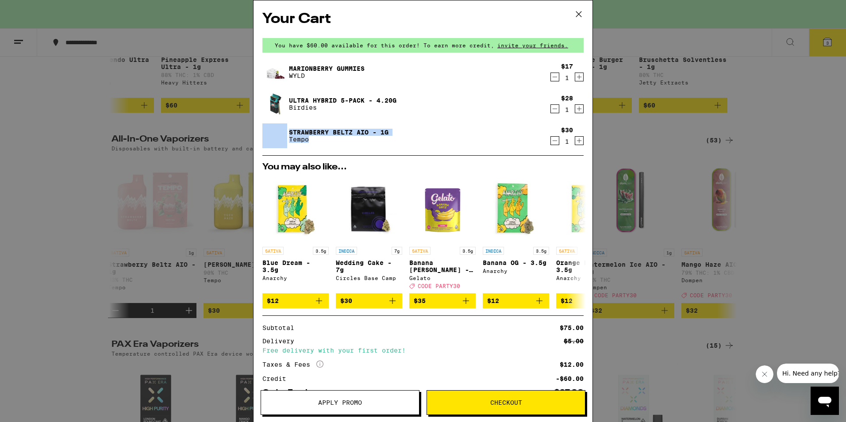
drag, startPoint x: 287, startPoint y: 134, endPoint x: 432, endPoint y: 136, distance: 145.1
click at [432, 136] on div "Strawberry [PERSON_NAME] AIO - 1g Tempo" at bounding box center [405, 135] width 287 height 25
drag, startPoint x: 287, startPoint y: 96, endPoint x: 395, endPoint y: 102, distance: 108.5
click at [395, 102] on div "Ultra Hybrid 5-Pack - 4.20g Birdies" at bounding box center [405, 104] width 287 height 25
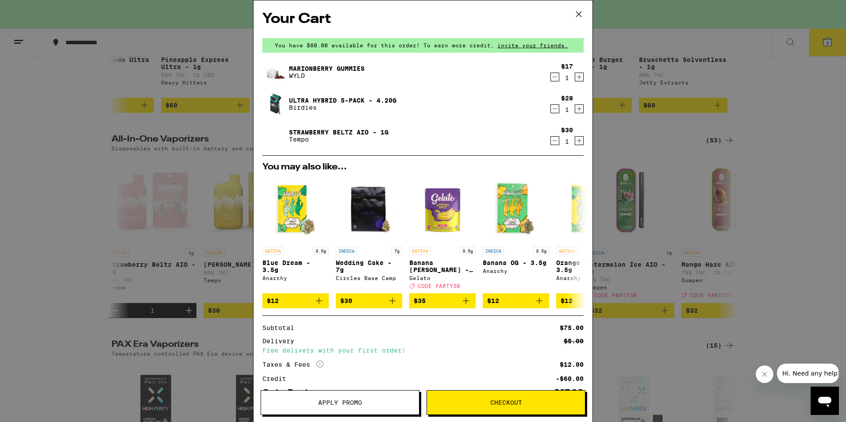
drag, startPoint x: 395, startPoint y: 102, endPoint x: 315, endPoint y: 102, distance: 80.1
click at [359, 106] on p "Birdies" at bounding box center [342, 107] width 107 height 7
drag, startPoint x: 288, startPoint y: 96, endPoint x: 404, endPoint y: 105, distance: 116.2
click at [404, 105] on div "Ultra Hybrid 5-Pack - 4.20g Birdies" at bounding box center [405, 104] width 287 height 25
drag, startPoint x: 404, startPoint y: 105, endPoint x: 361, endPoint y: 115, distance: 44.6
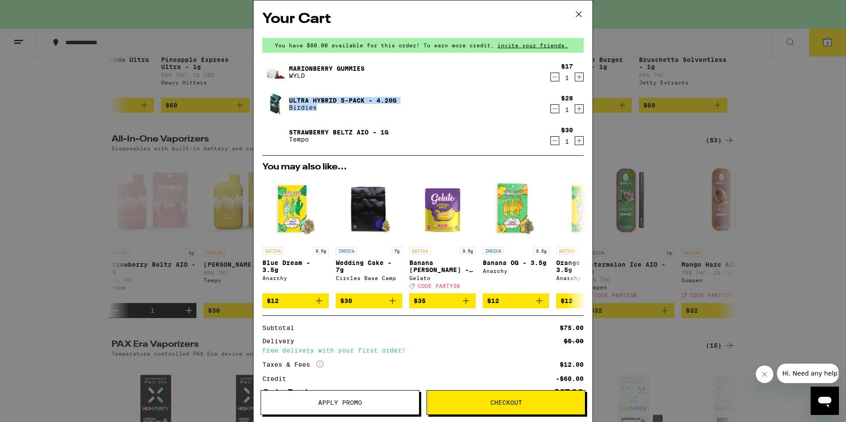
click at [361, 115] on div "Ultra Hybrid 5-Pack - 4.20g Birdies" at bounding box center [405, 104] width 287 height 25
drag, startPoint x: 288, startPoint y: 95, endPoint x: 393, endPoint y: 111, distance: 105.5
click at [393, 111] on div "Ultra Hybrid 5-Pack - 4.20g Birdies" at bounding box center [405, 104] width 287 height 25
drag, startPoint x: 393, startPoint y: 111, endPoint x: 440, endPoint y: 110, distance: 46.9
click at [440, 110] on div "Ultra Hybrid 5-Pack - 4.20g Birdies" at bounding box center [405, 104] width 287 height 25
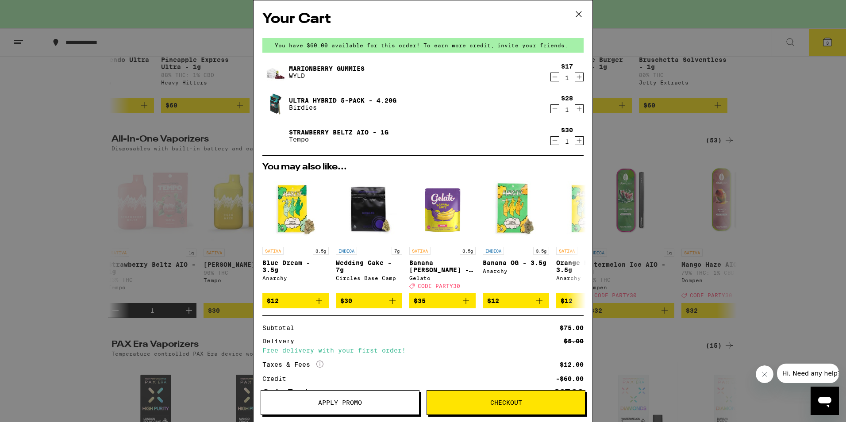
click at [289, 70] on link "Marionberry Gummies" at bounding box center [327, 68] width 76 height 7
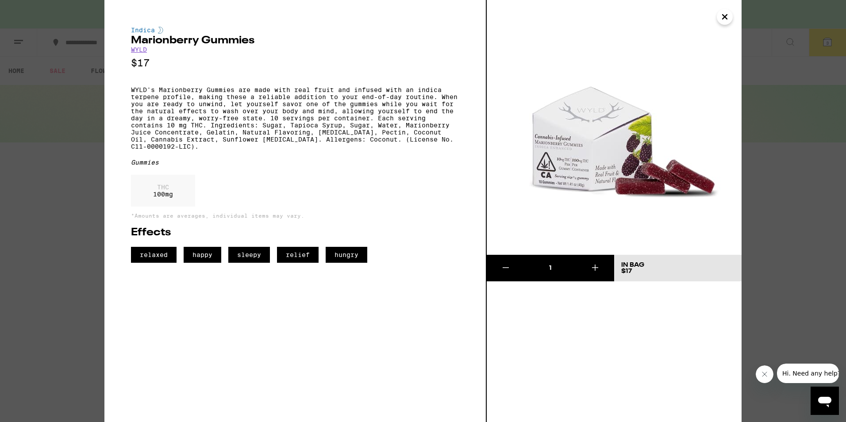
click at [715, 22] on img at bounding box center [614, 127] width 255 height 255
click at [719, 19] on icon "Close" at bounding box center [724, 16] width 11 height 13
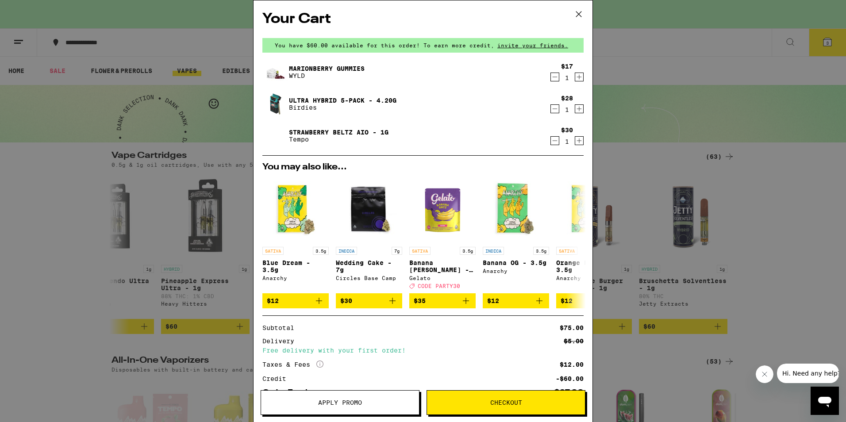
click at [277, 107] on img at bounding box center [274, 104] width 25 height 25
click at [304, 98] on link "Ultra Hybrid 5-Pack - 4.20g" at bounding box center [342, 100] width 107 height 7
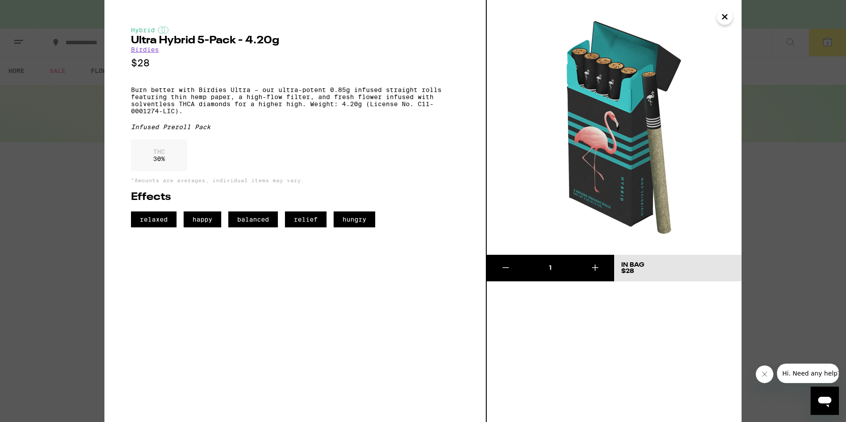
click at [727, 16] on icon "Close" at bounding box center [724, 16] width 11 height 13
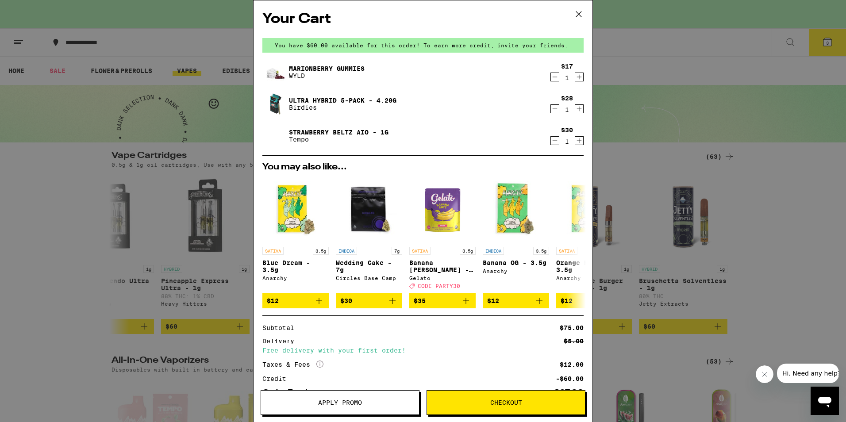
click at [323, 67] on link "Marionberry Gummies" at bounding box center [327, 68] width 76 height 7
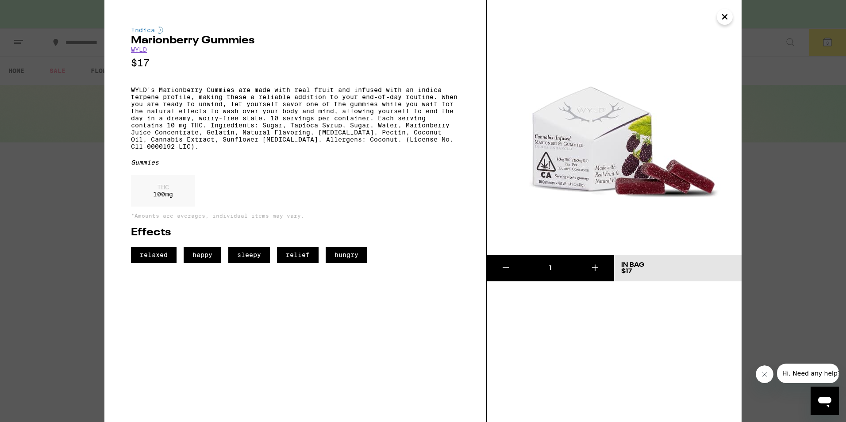
click at [721, 23] on icon "Close" at bounding box center [724, 16] width 11 height 13
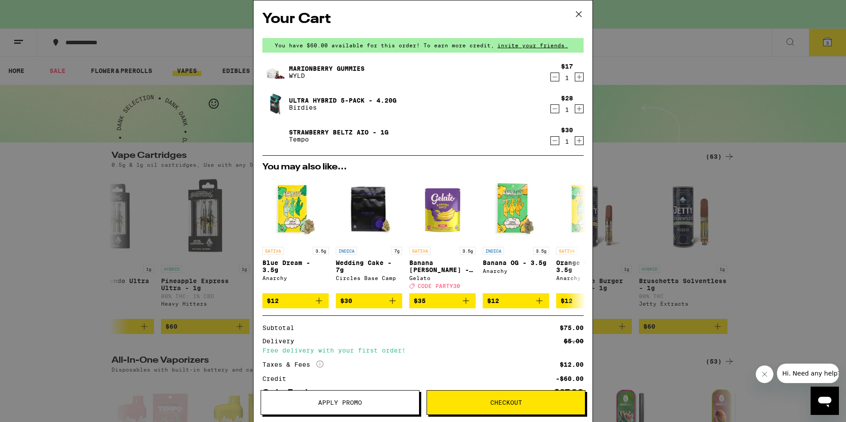
click at [319, 130] on link "Strawberry Beltz AIO - 1g" at bounding box center [339, 132] width 100 height 7
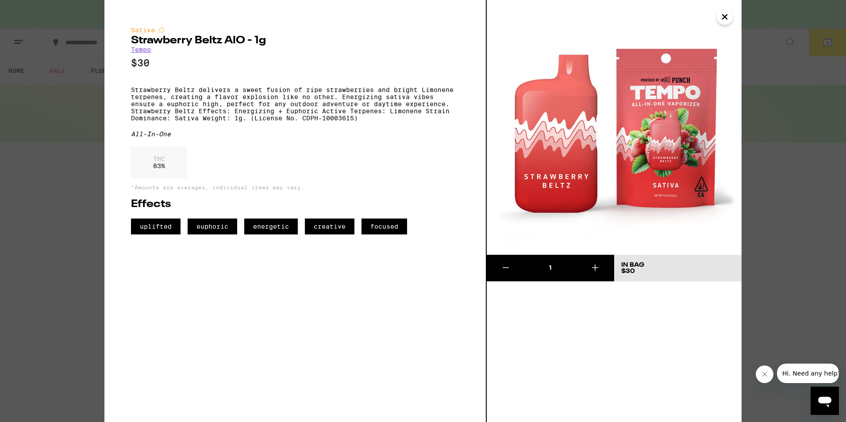
click at [726, 22] on icon "Close" at bounding box center [724, 16] width 11 height 13
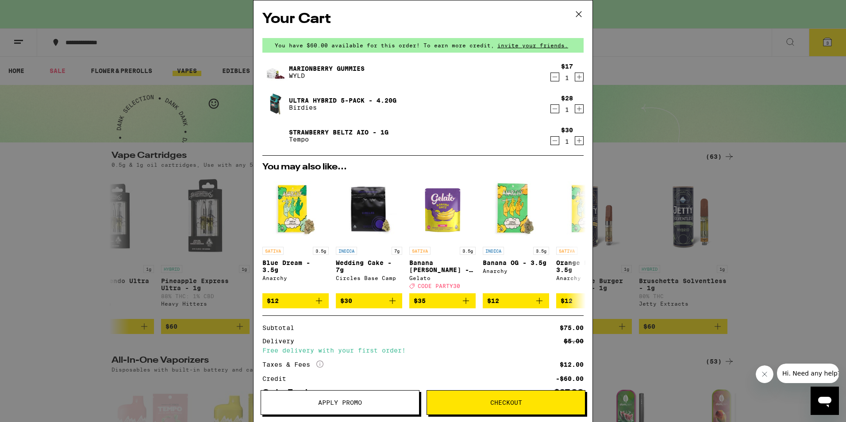
click at [500, 409] on button "Checkout" at bounding box center [505, 402] width 159 height 25
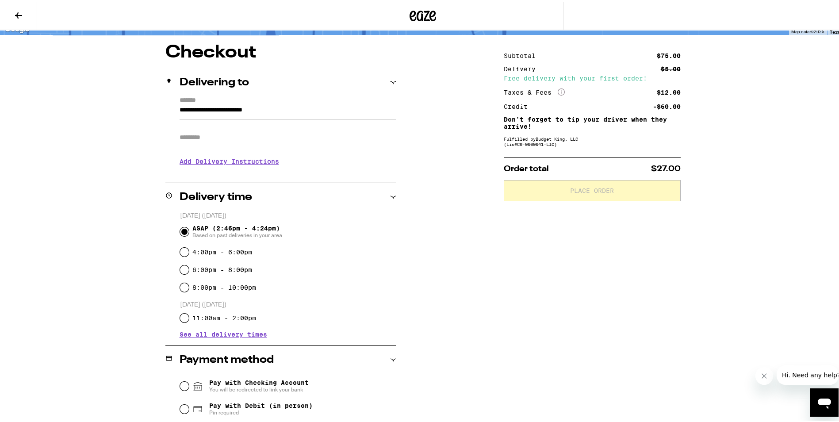
scroll to position [133, 0]
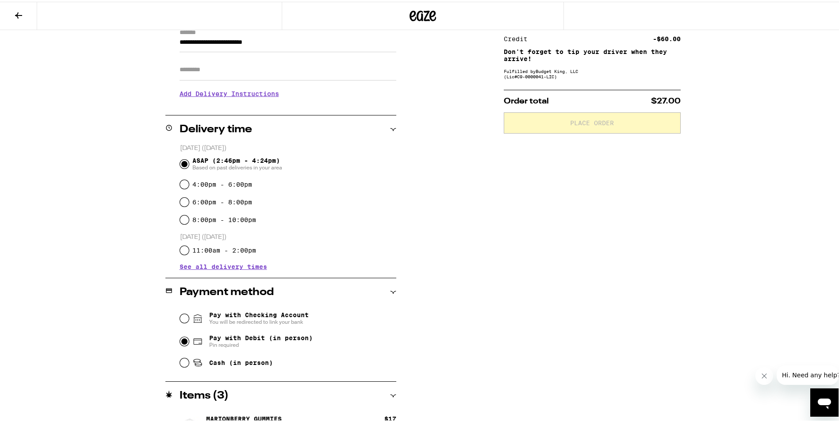
click at [184, 341] on input "Pay with Debit (in person) Pin required" at bounding box center [184, 339] width 9 height 9
radio input "true"
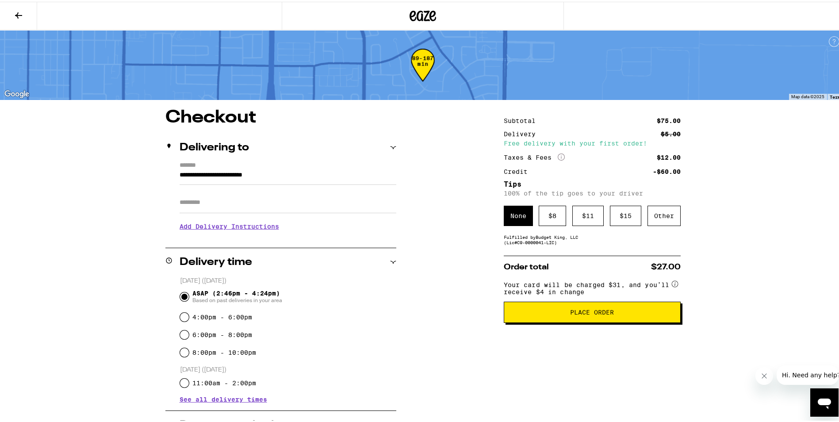
scroll to position [44, 0]
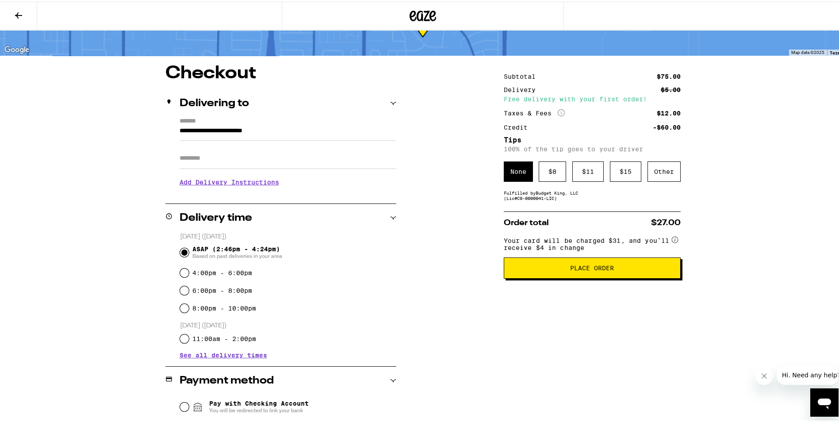
click at [672, 238] on circle at bounding box center [675, 238] width 6 height 6
click at [675, 240] on icon at bounding box center [675, 238] width 1 height 4
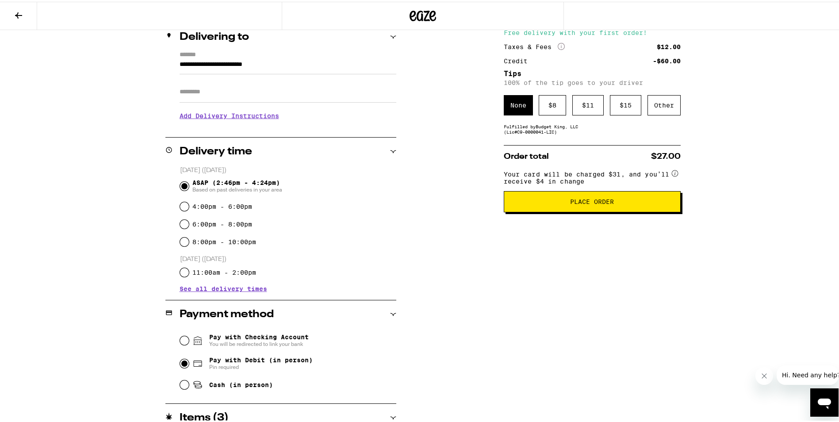
scroll to position [177, 0]
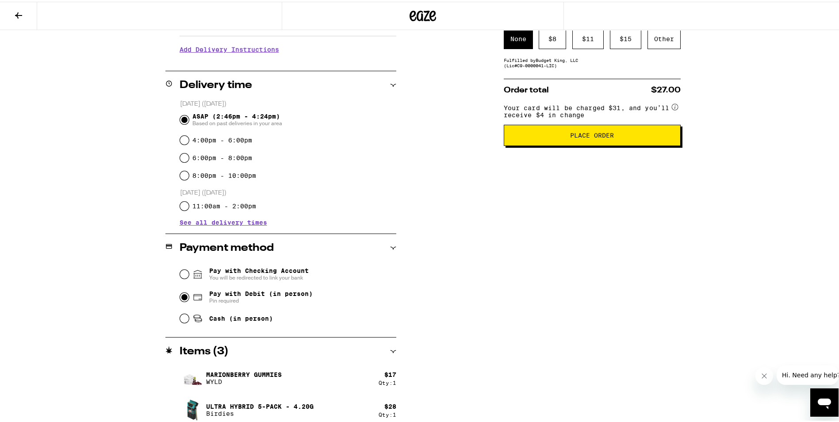
click at [251, 224] on span "See all delivery times" at bounding box center [224, 221] width 88 height 6
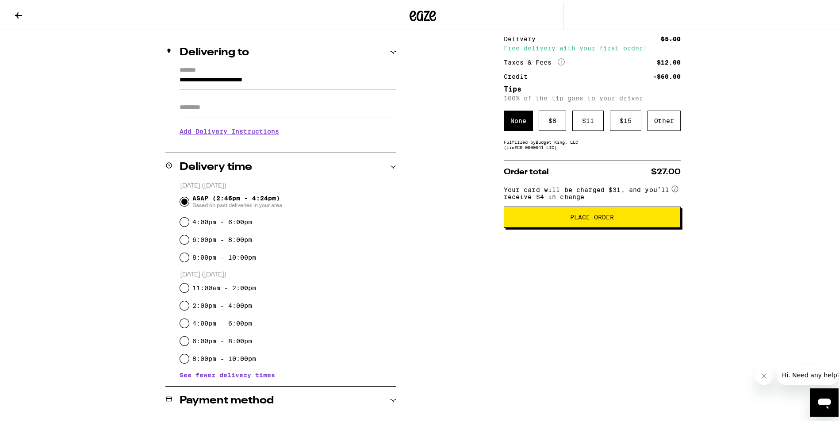
scroll to position [0, 0]
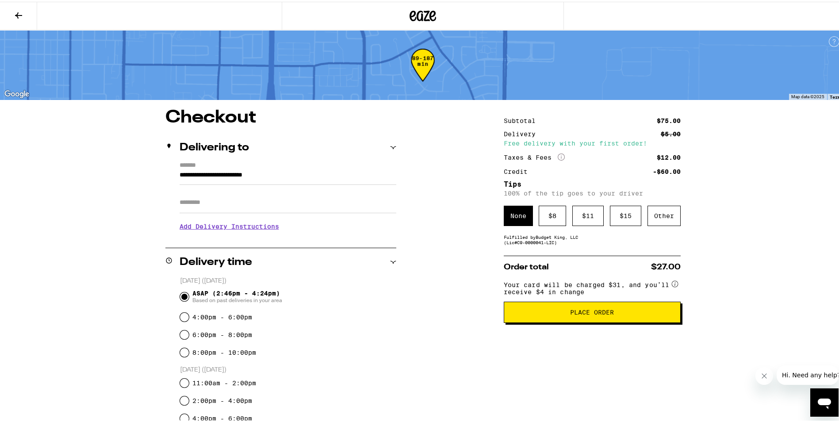
click at [25, 13] on button at bounding box center [18, 14] width 37 height 28
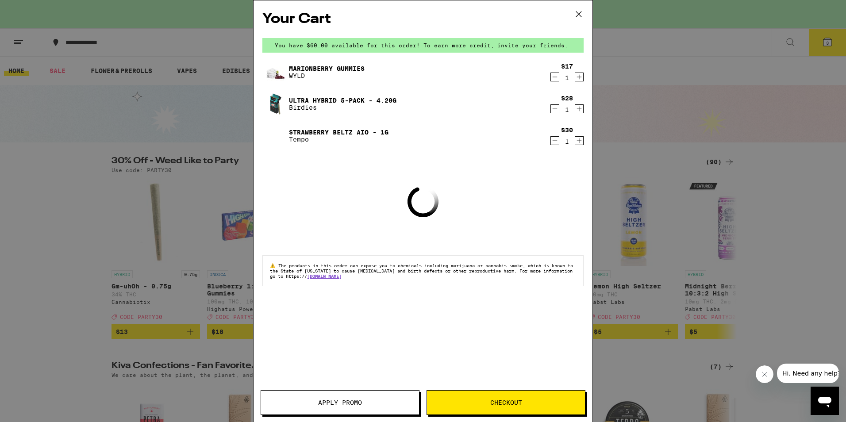
click at [579, 15] on icon at bounding box center [578, 14] width 5 height 5
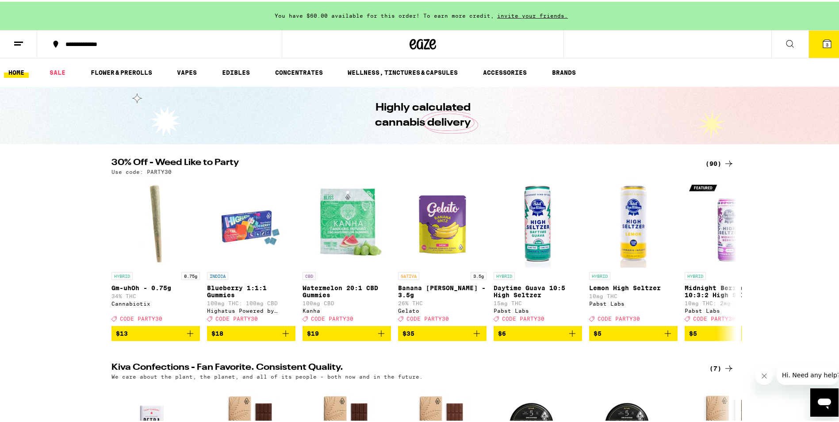
click at [21, 40] on line at bounding box center [18, 40] width 9 height 0
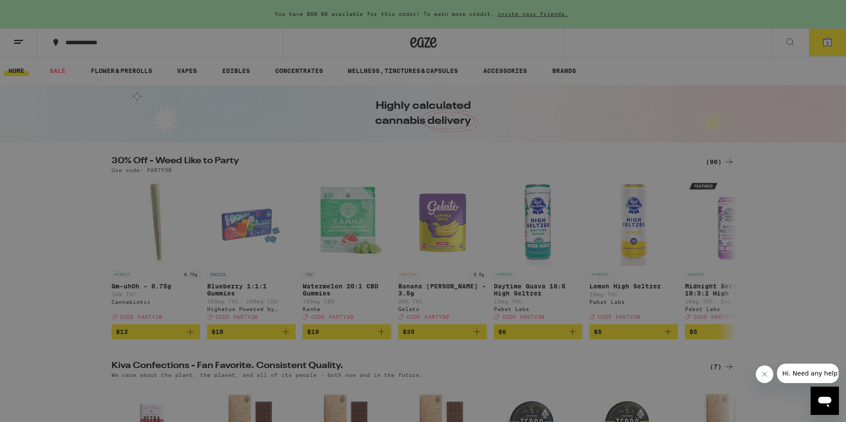
click at [74, 311] on link "Account" at bounding box center [122, 309] width 155 height 11
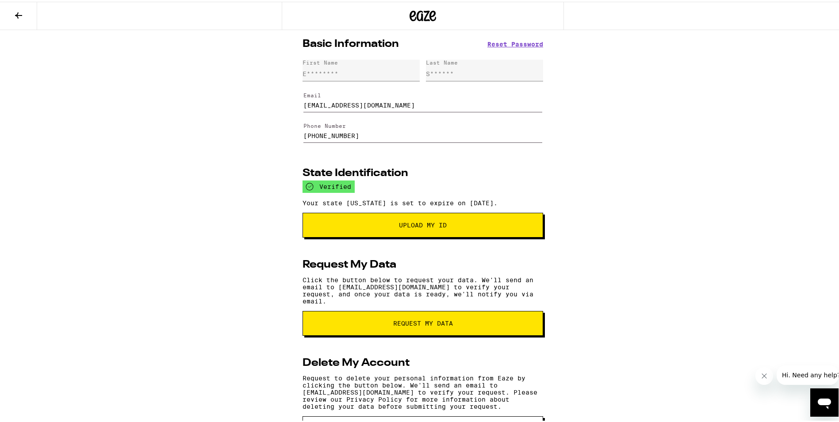
click at [19, 11] on icon at bounding box center [18, 13] width 11 height 11
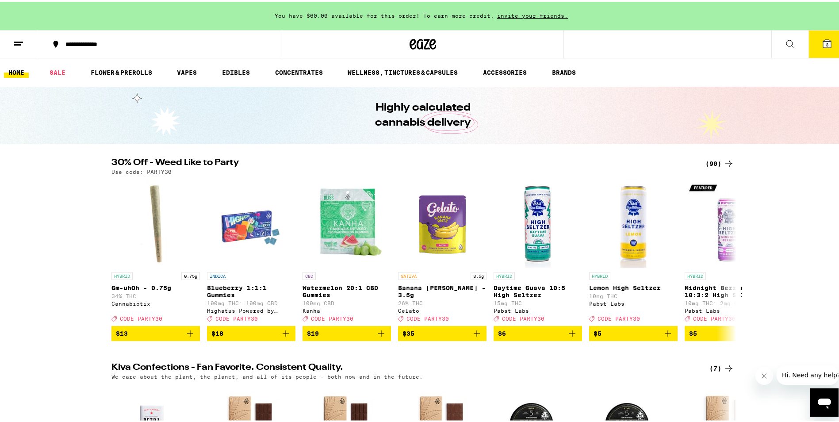
click at [82, 39] on div "**********" at bounding box center [164, 42] width 206 height 6
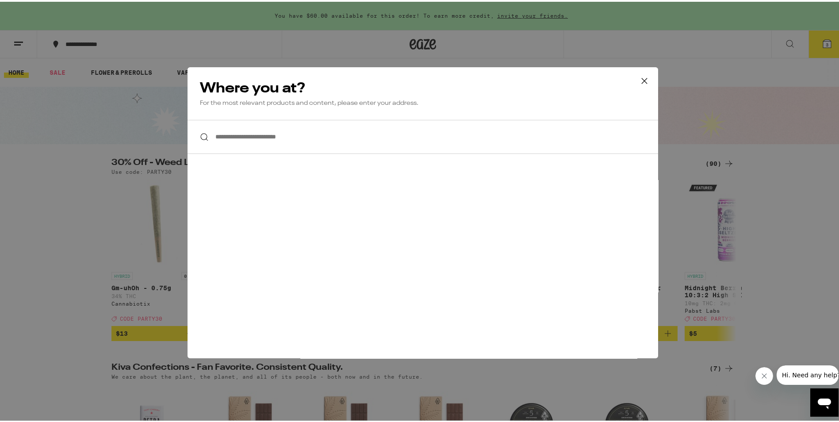
click at [338, 139] on input "**********" at bounding box center [423, 135] width 471 height 34
click at [644, 81] on icon at bounding box center [644, 79] width 13 height 13
